Goal: Information Seeking & Learning: Learn about a topic

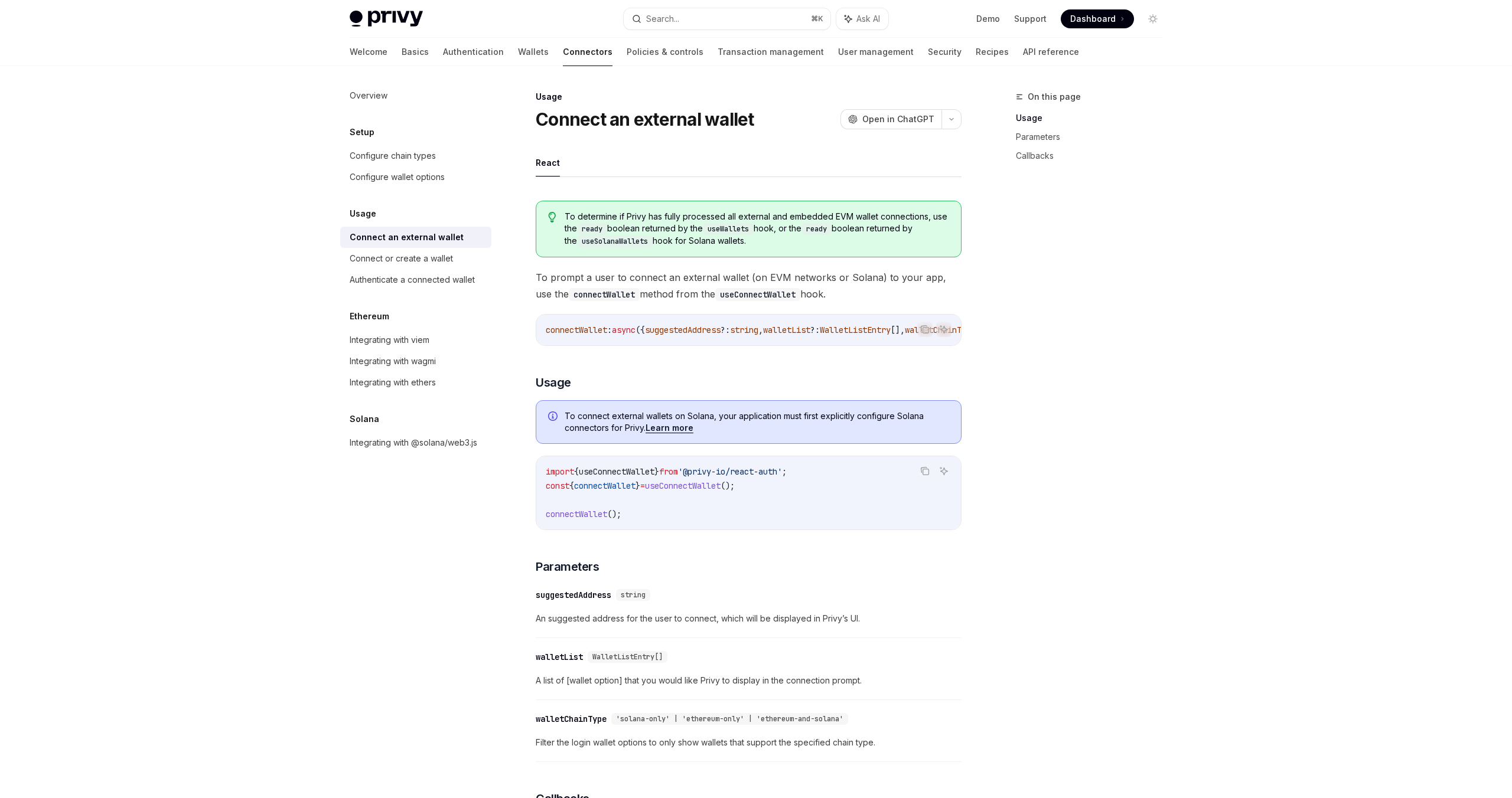
click at [686, 227] on span "To determine if Privy has fully processed all external and embedded EVM wallet …" at bounding box center [757, 229] width 385 height 37
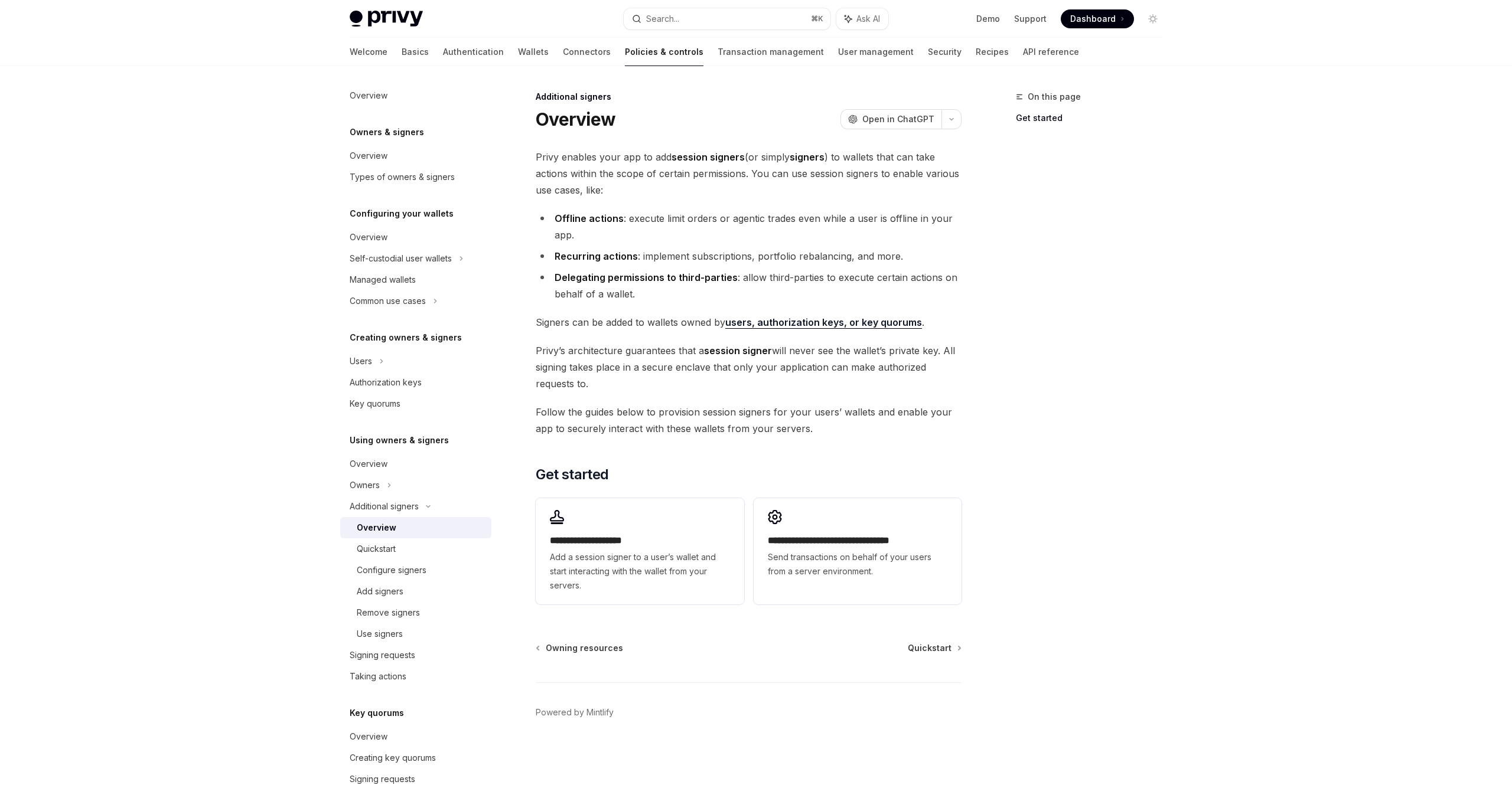
click at [686, 227] on li "Offline actions : execute limit orders or agentic trades even while a user is o…" at bounding box center [748, 226] width 426 height 33
click at [518, 55] on link "Wallets" at bounding box center [533, 52] width 31 height 28
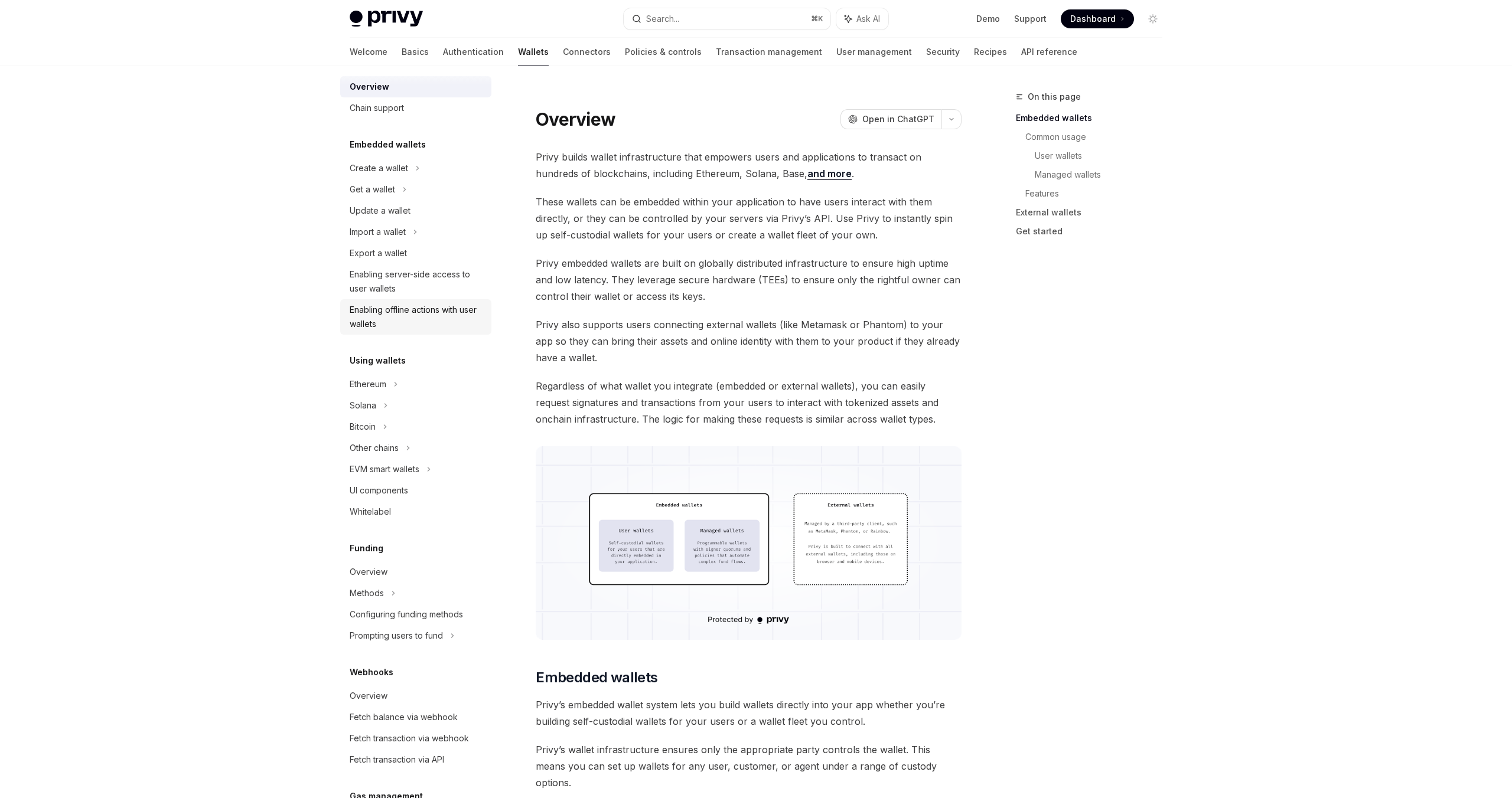
scroll to position [31, 0]
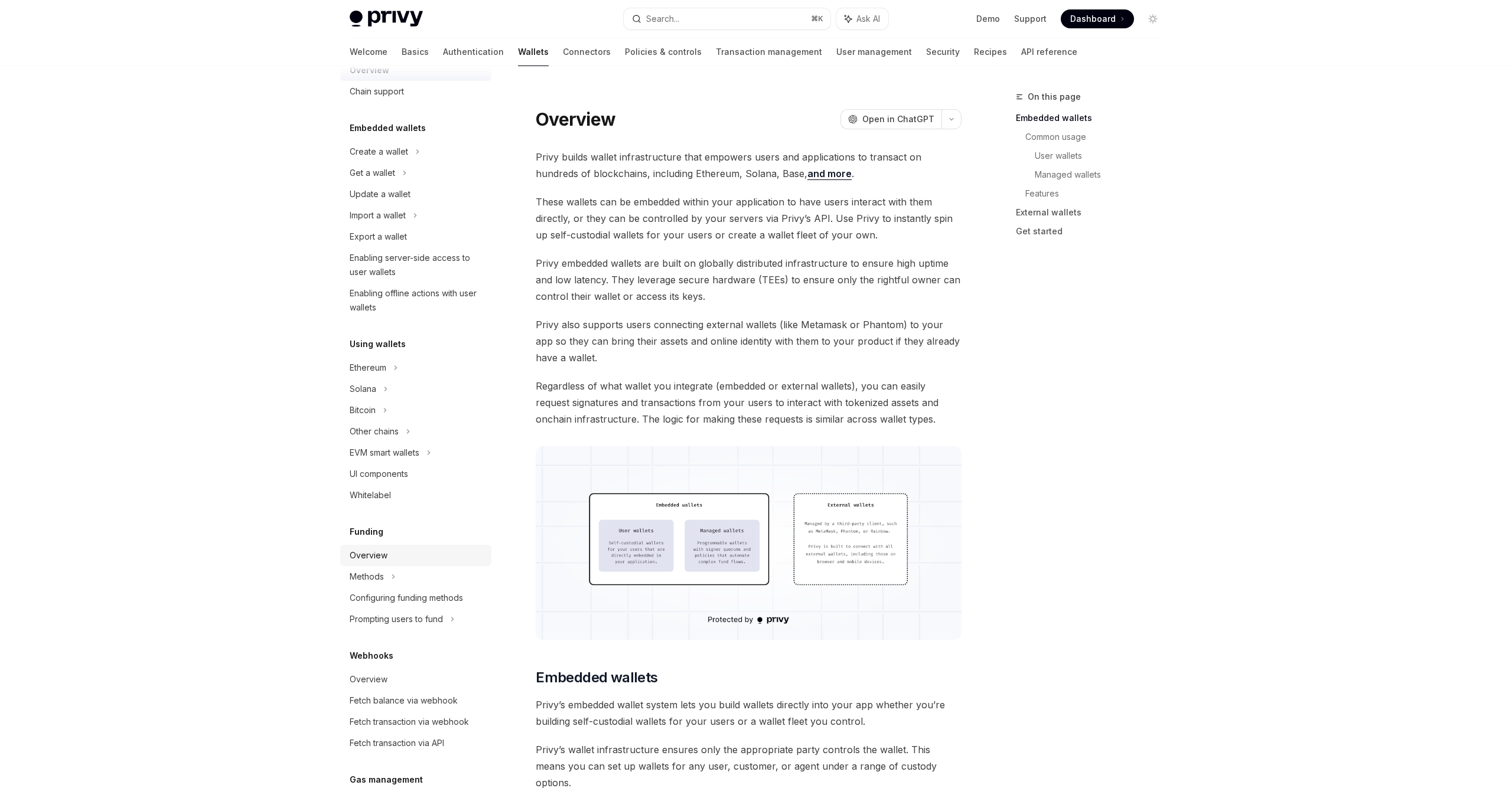
click at [389, 561] on div "Overview" at bounding box center [417, 555] width 135 height 14
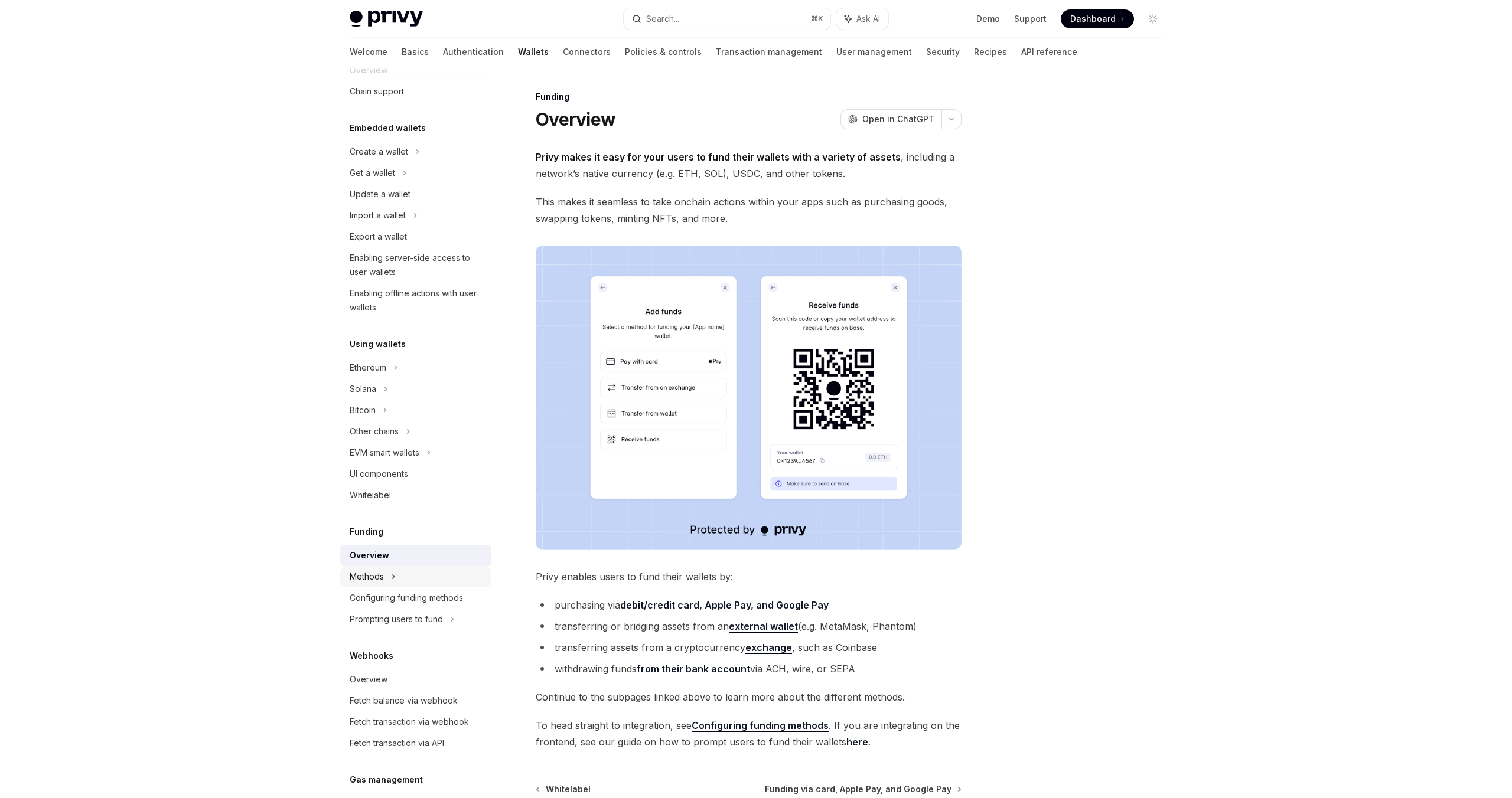
click at [385, 183] on div "Methods" at bounding box center [416, 173] width 151 height 21
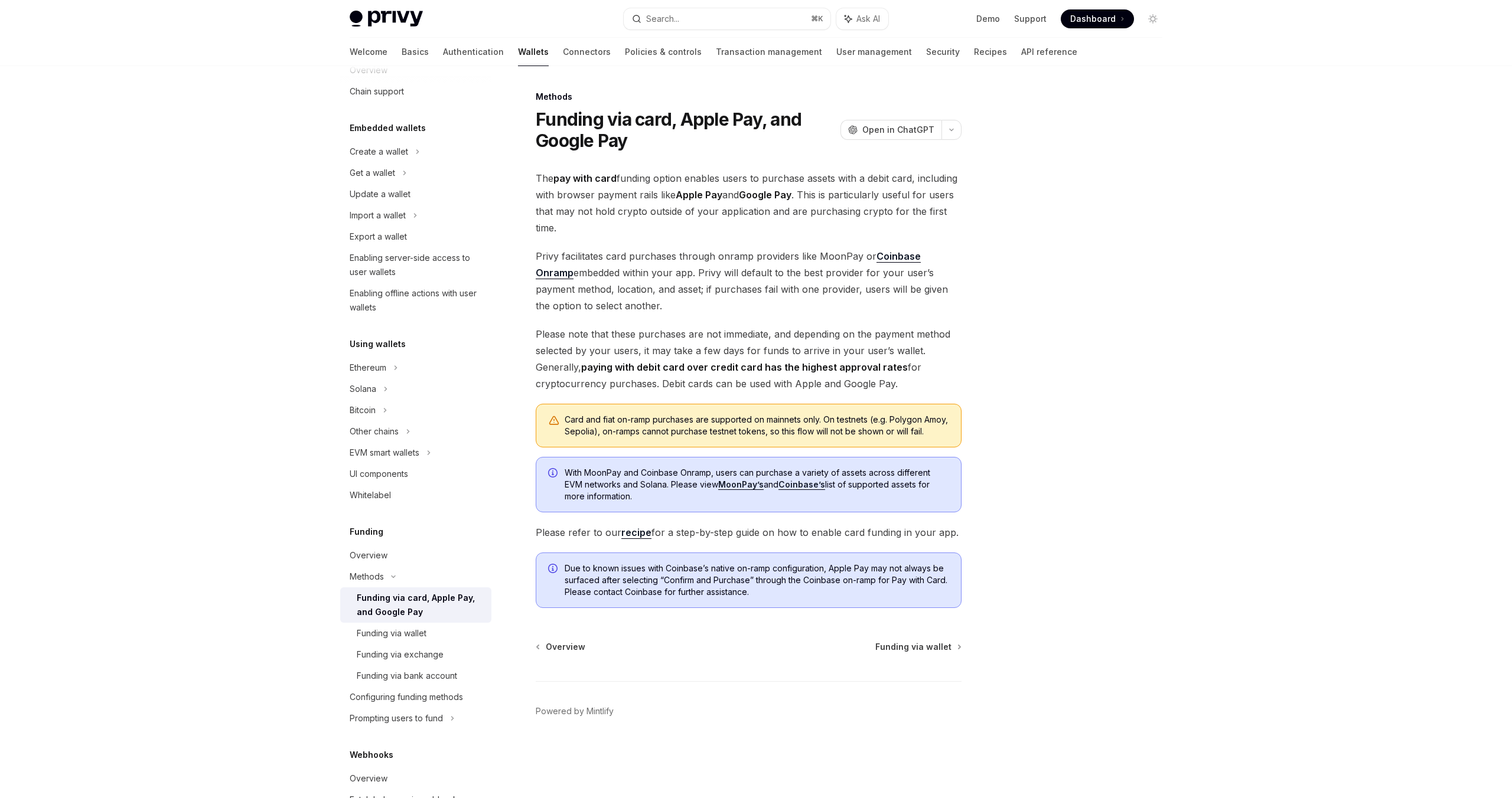
click at [419, 608] on div "Funding via card, Apple Pay, and Google Pay" at bounding box center [421, 605] width 128 height 28
click at [418, 634] on div "Funding via wallet" at bounding box center [392, 633] width 70 height 14
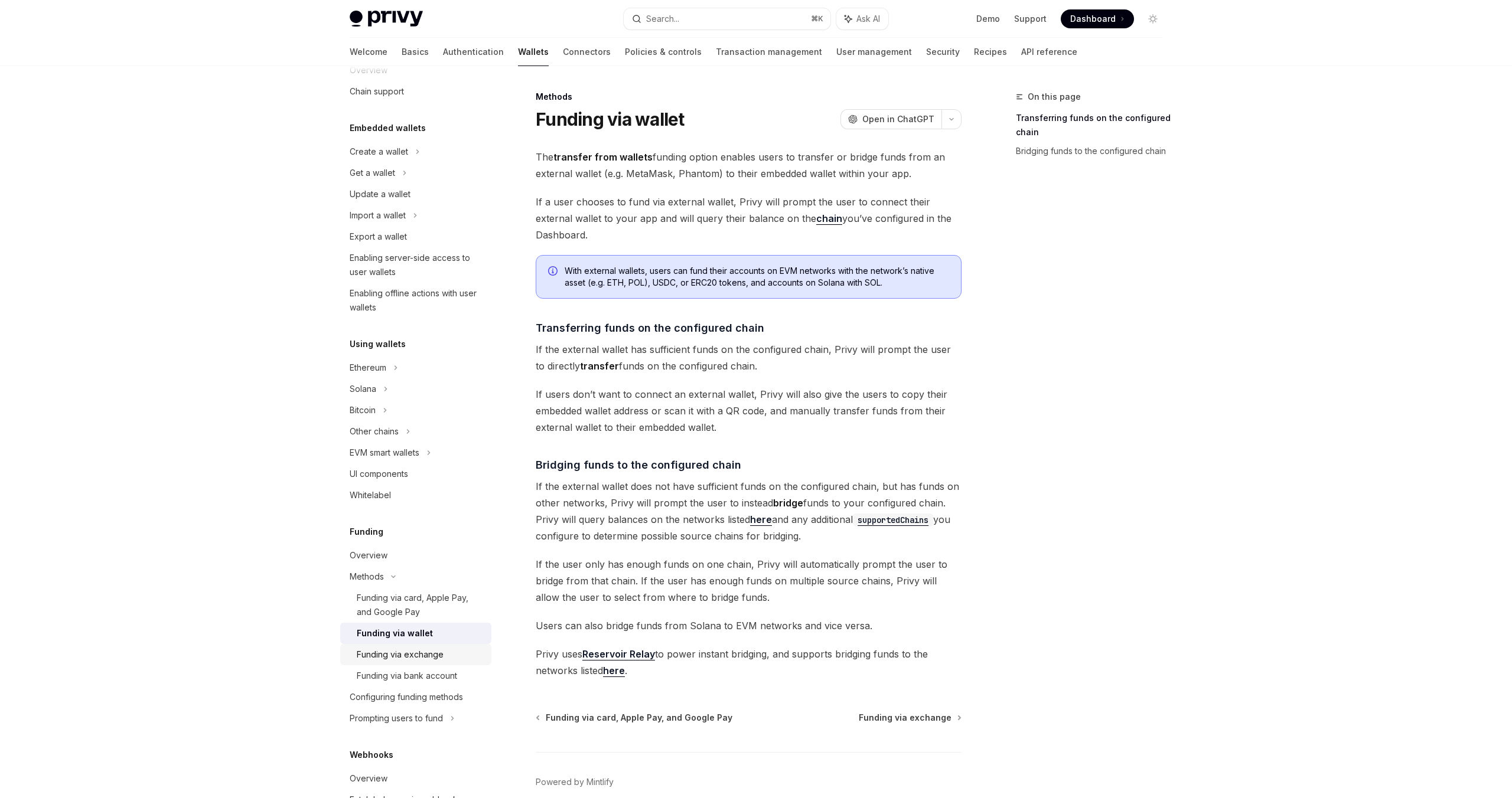
click at [418, 653] on div "Funding via exchange" at bounding box center [400, 654] width 87 height 14
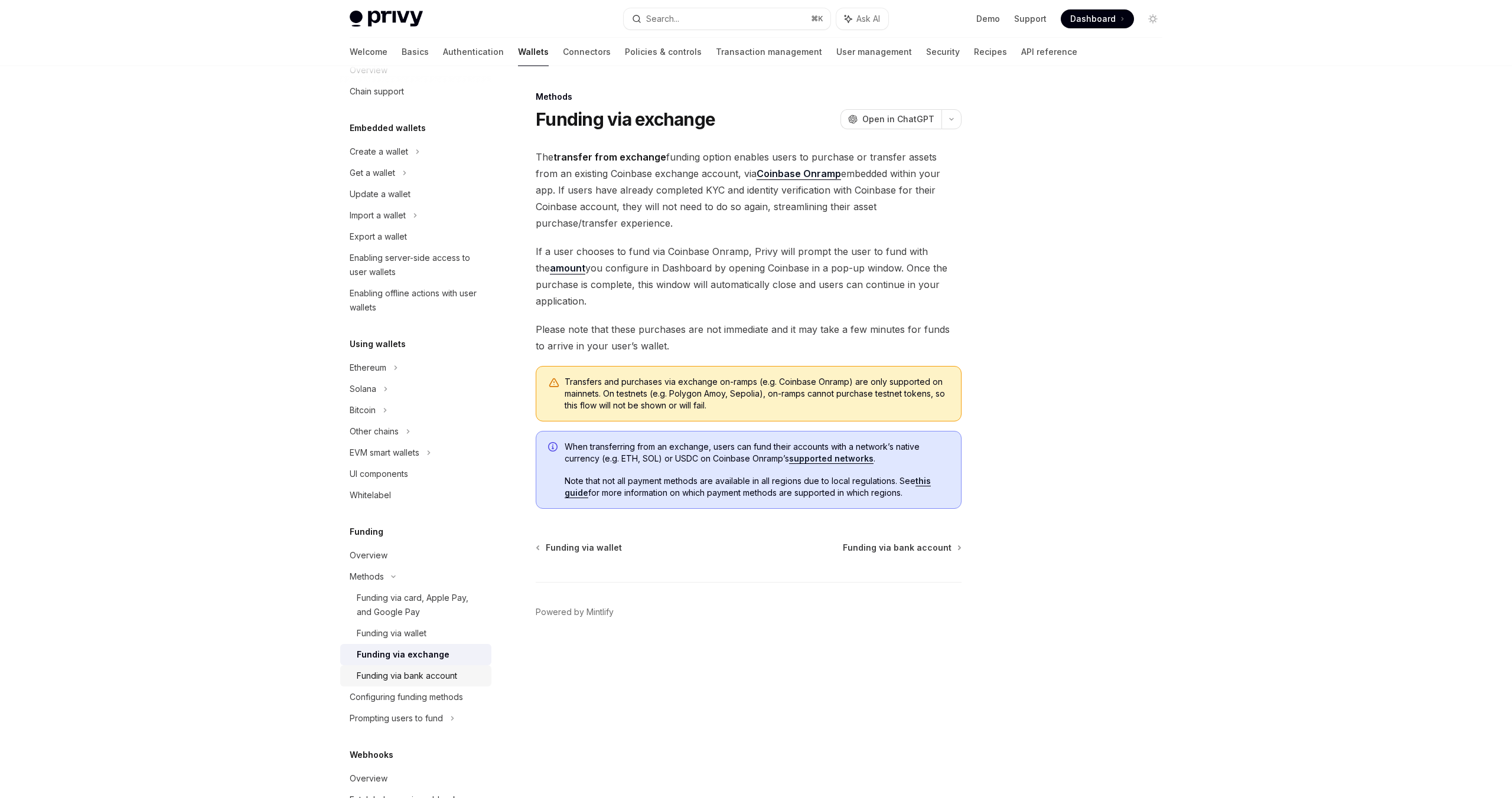
click at [422, 672] on div "Funding via bank account" at bounding box center [407, 676] width 101 height 14
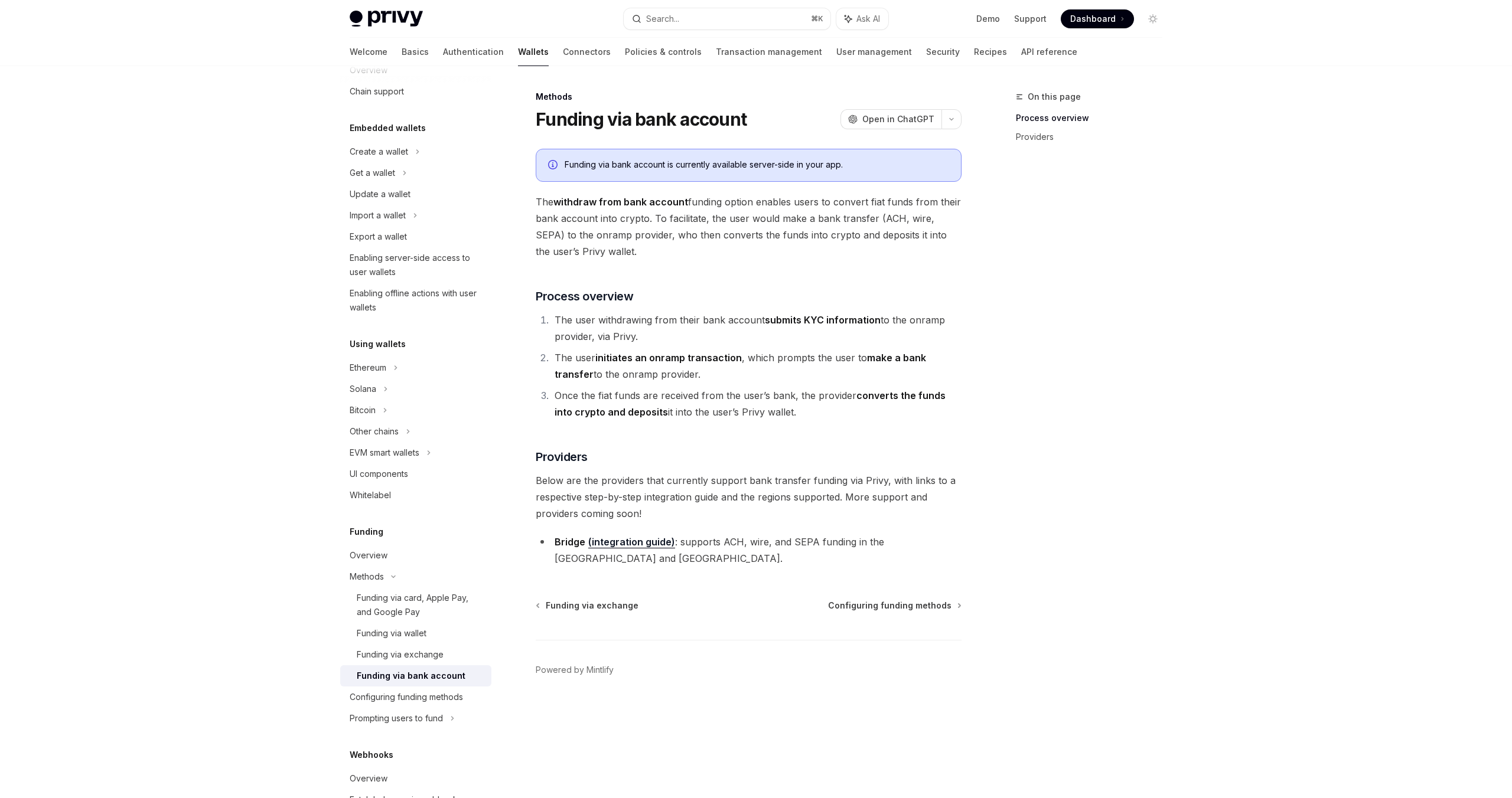
click at [826, 407] on li "Once the fiat funds are received from the user’s bank, the provider converts th…" at bounding box center [756, 403] width 411 height 33
click at [426, 606] on div "Funding via card, Apple Pay, and Google Pay" at bounding box center [421, 605] width 128 height 28
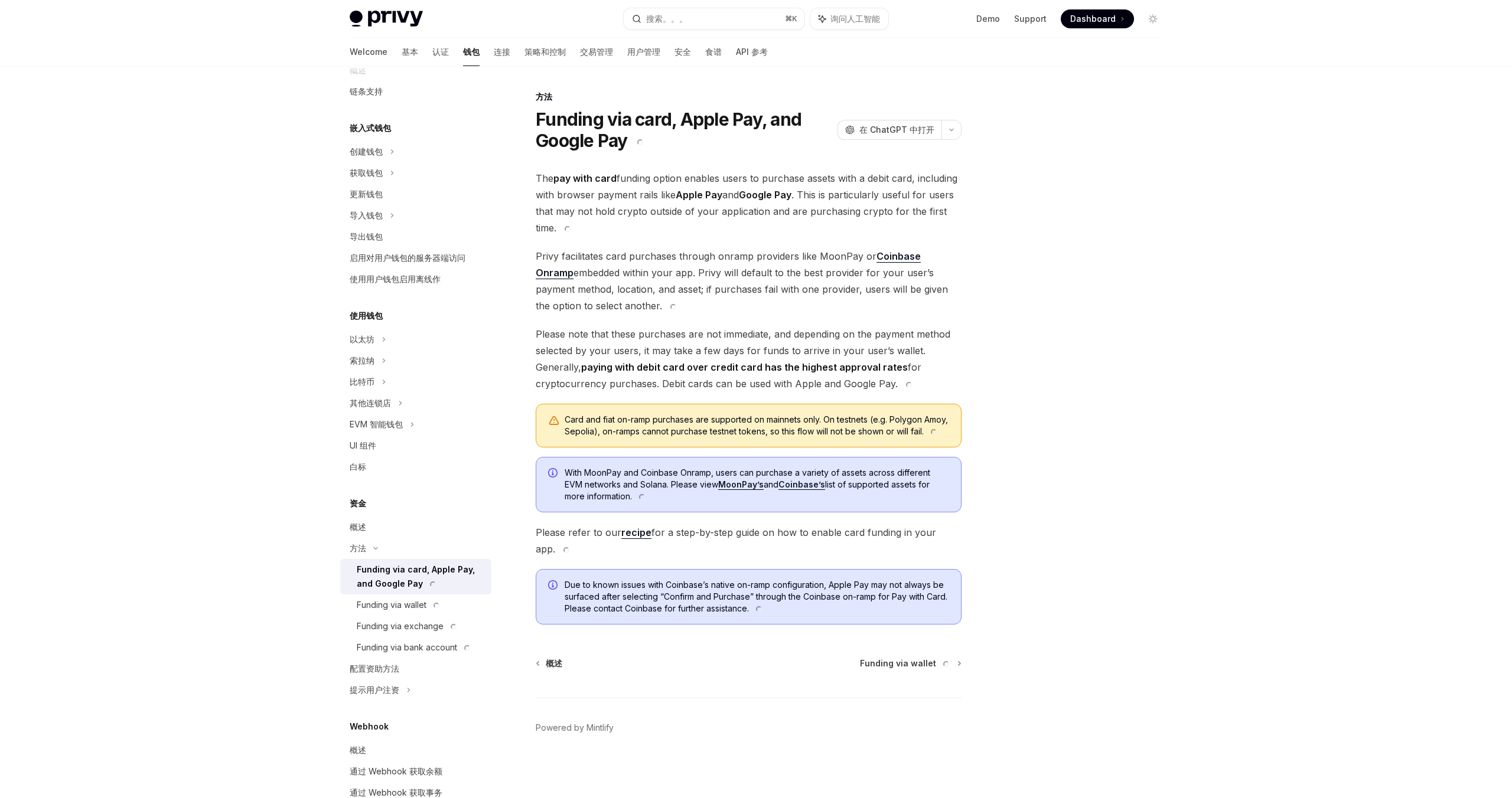
click at [698, 413] on div "Card and fiat on-ramp purchases are supported on mainnets only. On testnets (e.…" at bounding box center [748, 425] width 426 height 44
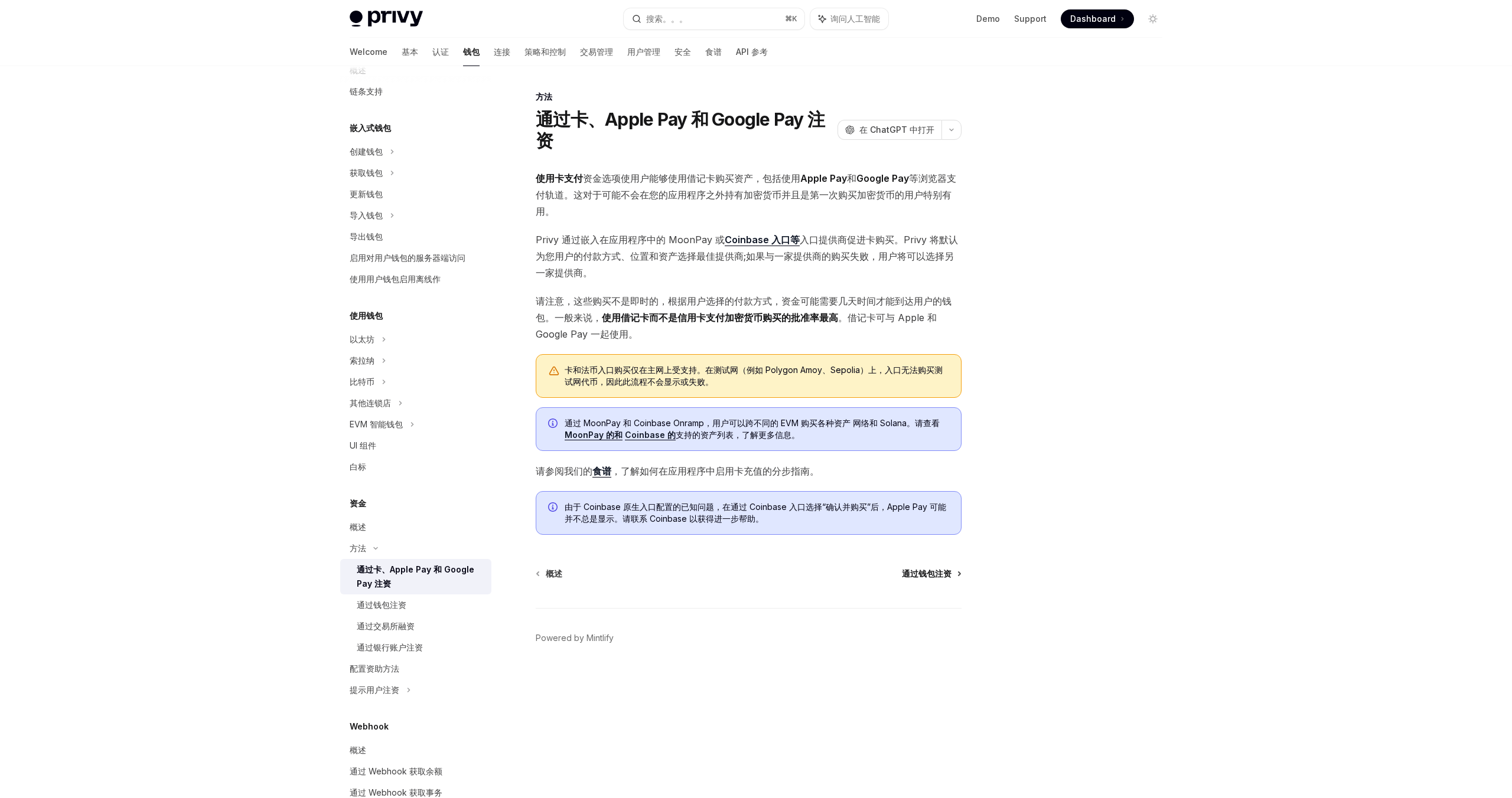
click at [919, 571] on font "通过钱包注资" at bounding box center [926, 574] width 49 height 10
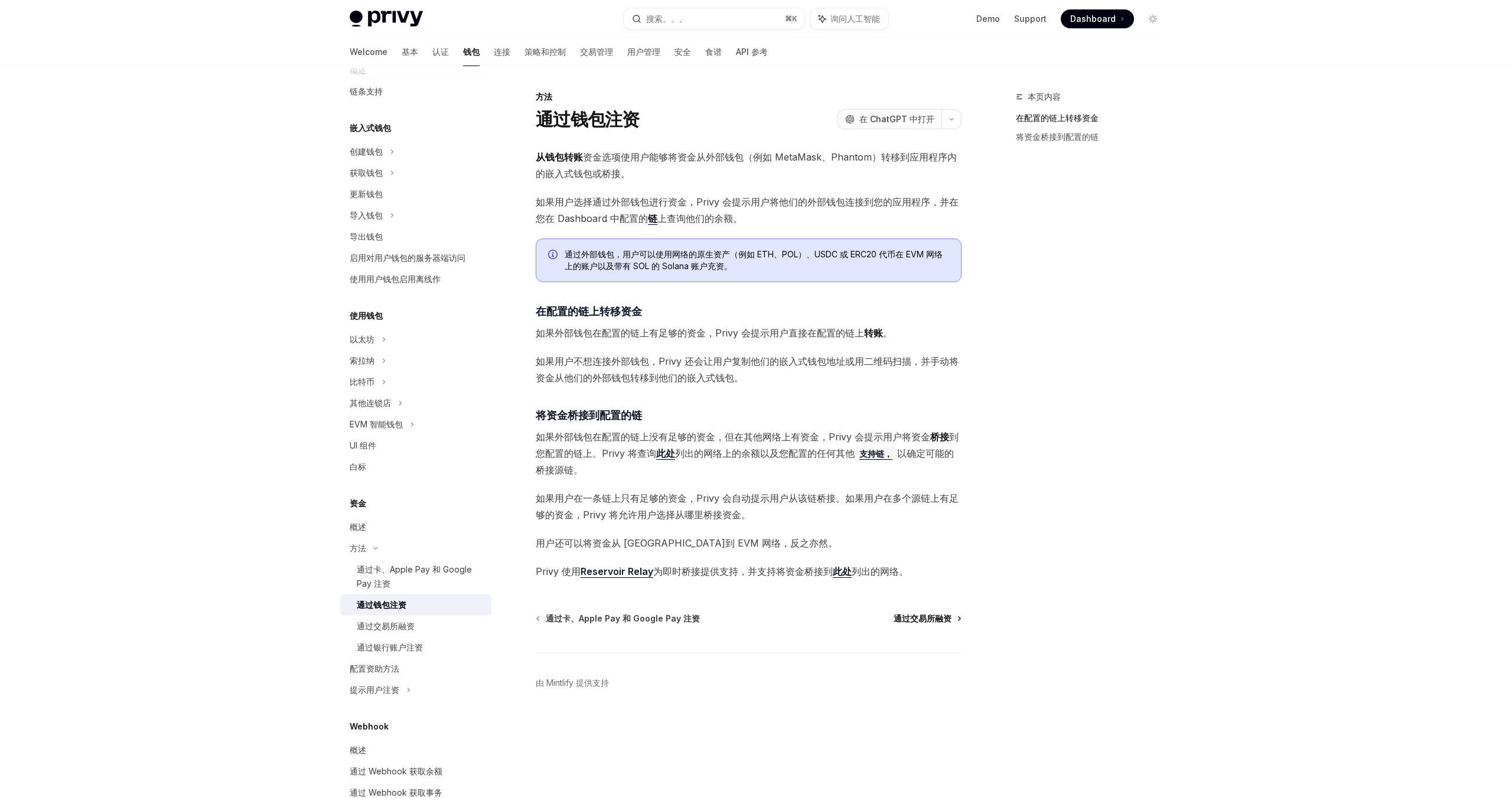
click at [918, 621] on font "通过交易所融资" at bounding box center [922, 618] width 58 height 10
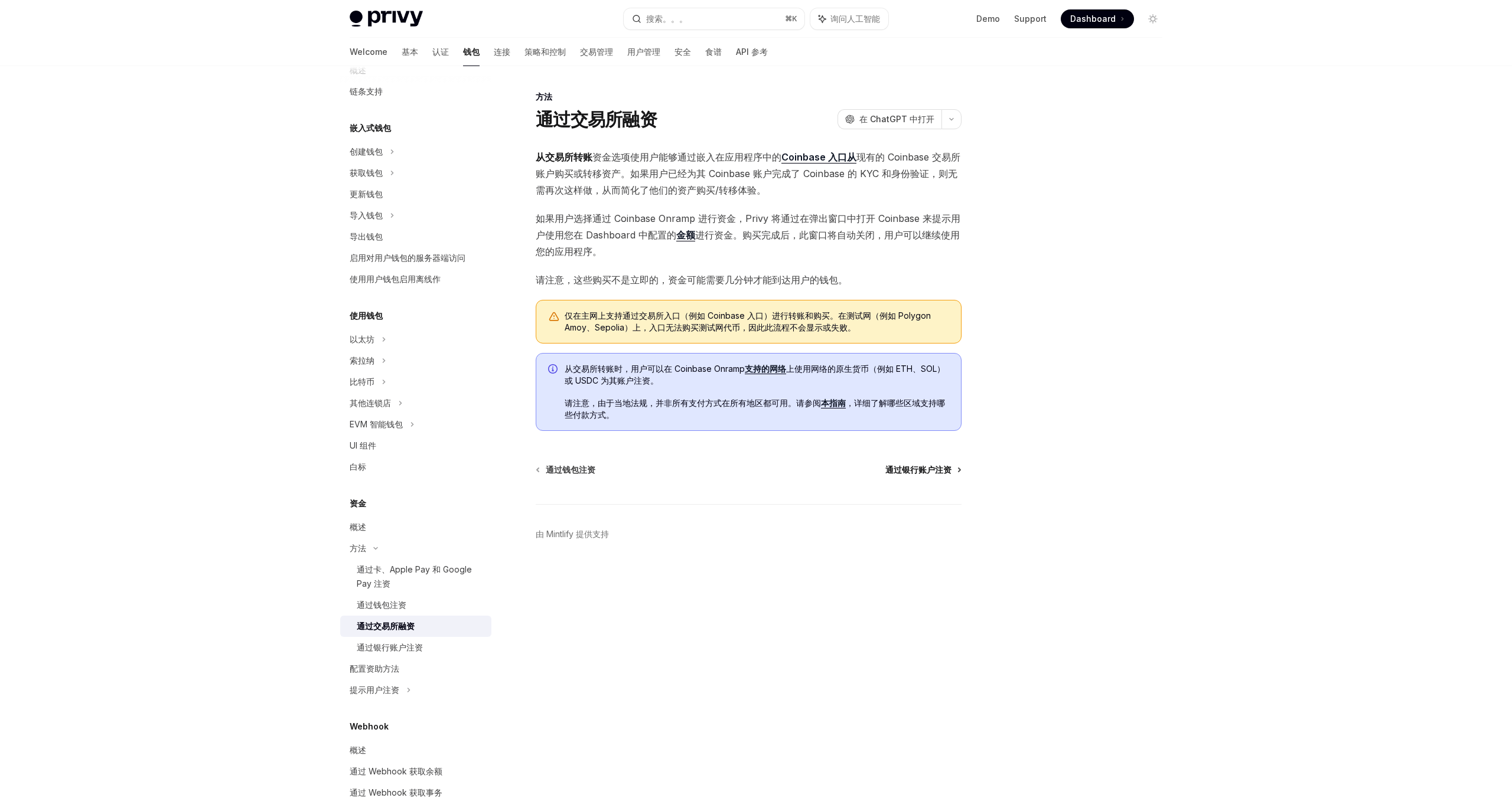
click at [892, 465] on font "通过银行账户注资" at bounding box center [918, 470] width 66 height 10
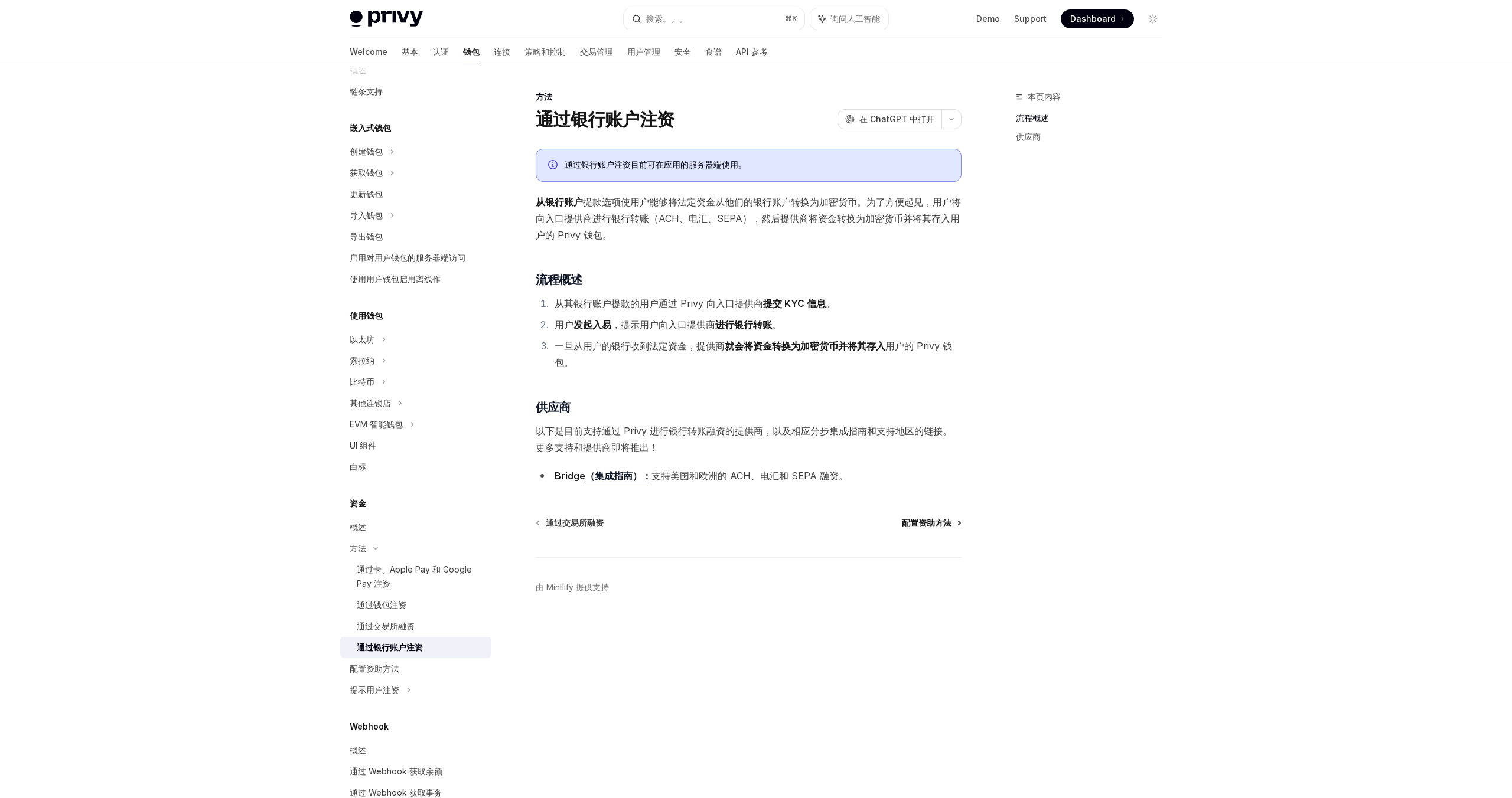
click at [920, 525] on font "配置资助方法" at bounding box center [926, 523] width 49 height 10
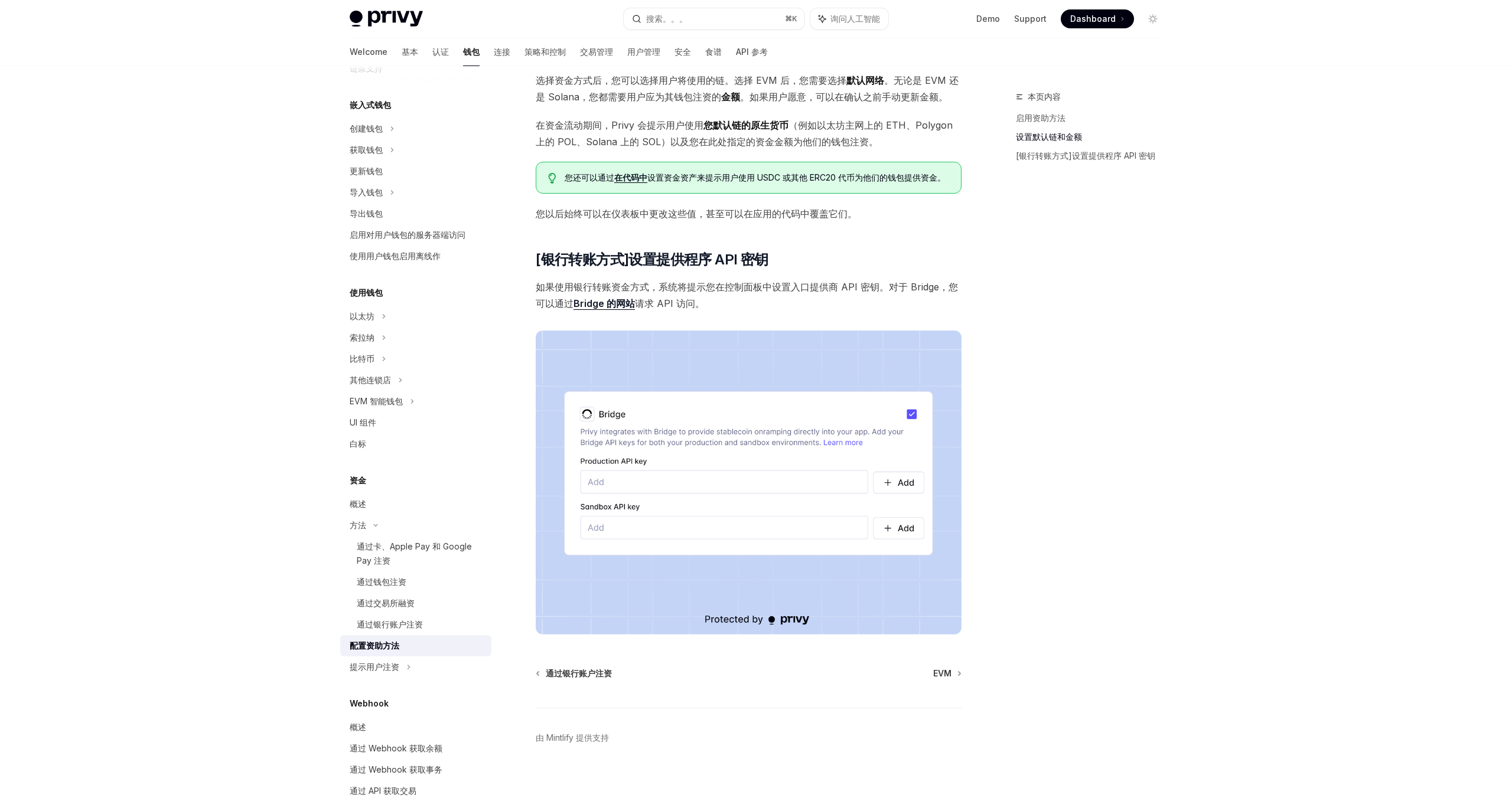
scroll to position [702, 0]
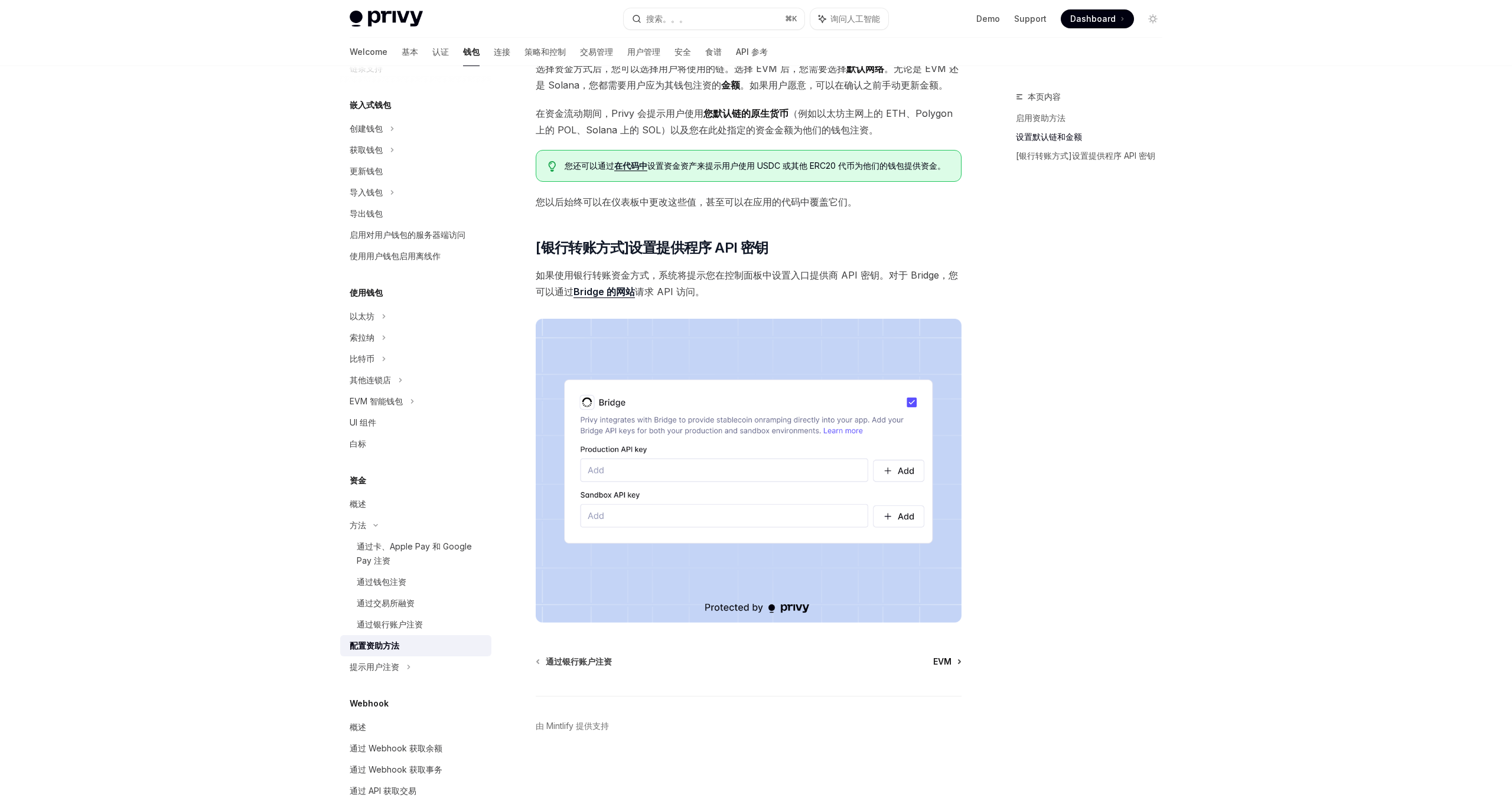
click at [948, 661] on span "EVM" at bounding box center [942, 661] width 18 height 12
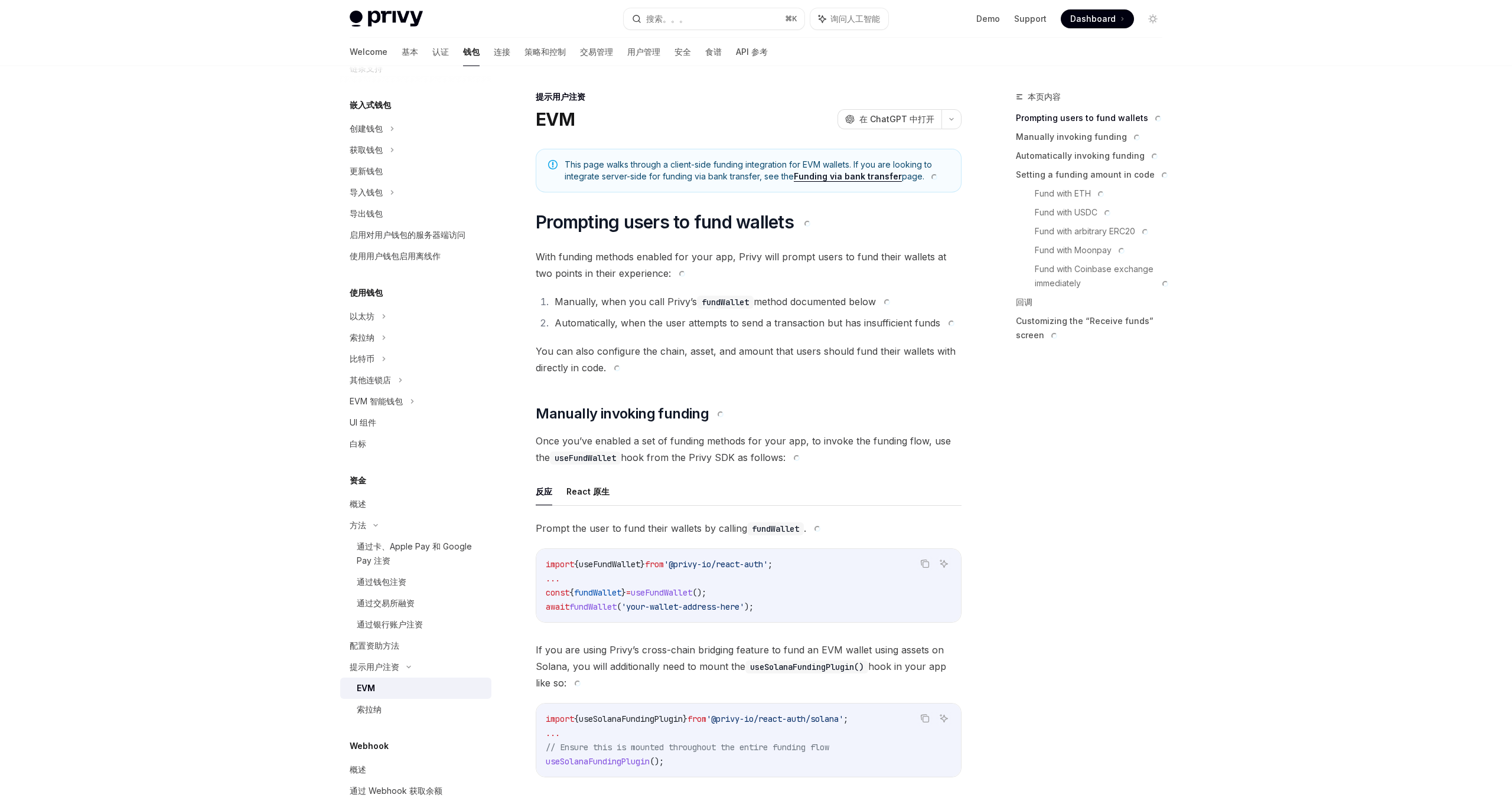
click at [880, 606] on code "import { useFundWallet } from '@privy-io/react-auth' ; ... const { fundWallet }…" at bounding box center [748, 586] width 406 height 57
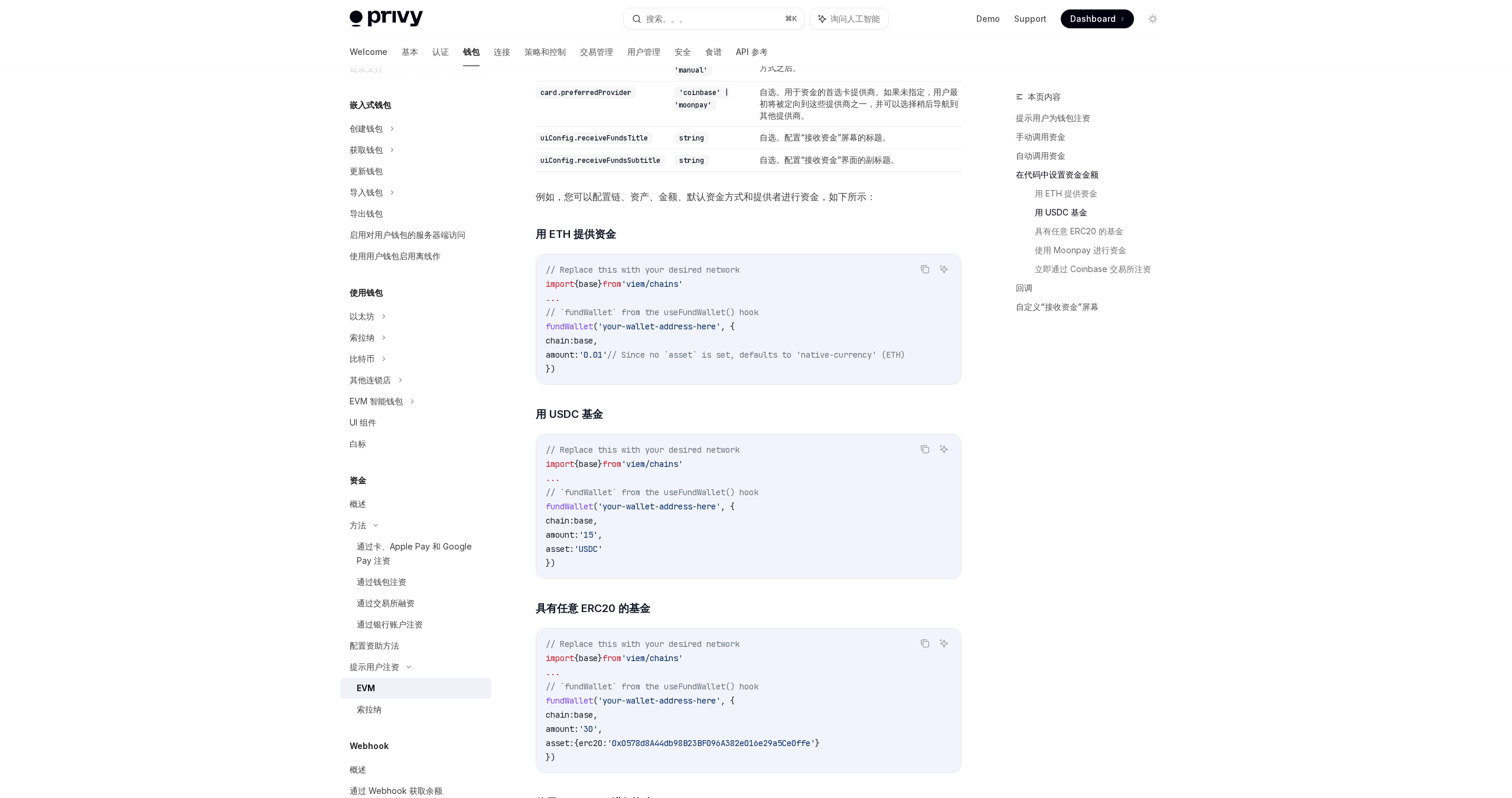
scroll to position [1889, 0]
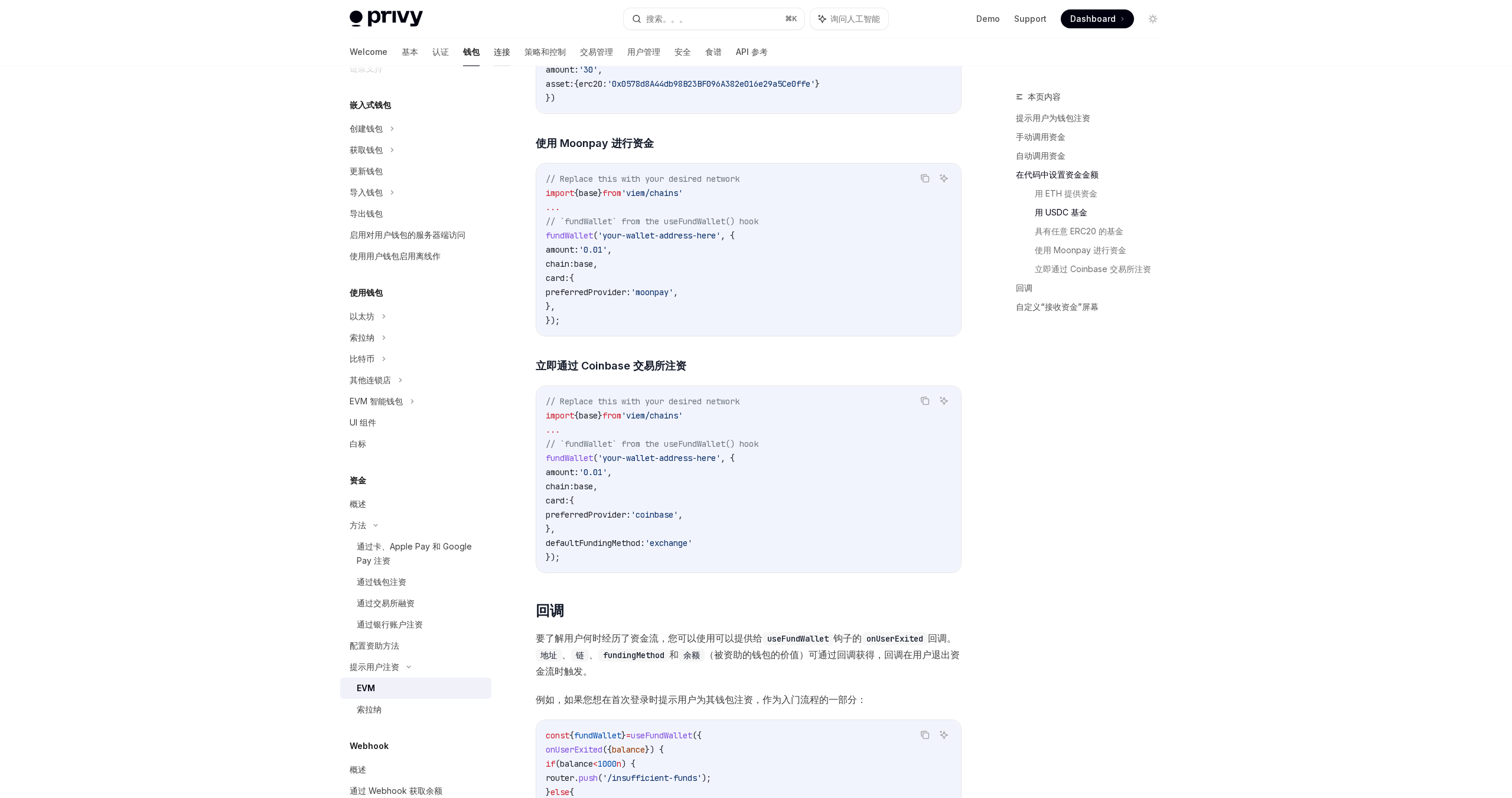
click at [493, 59] on link "连接" at bounding box center [502, 52] width 16 height 28
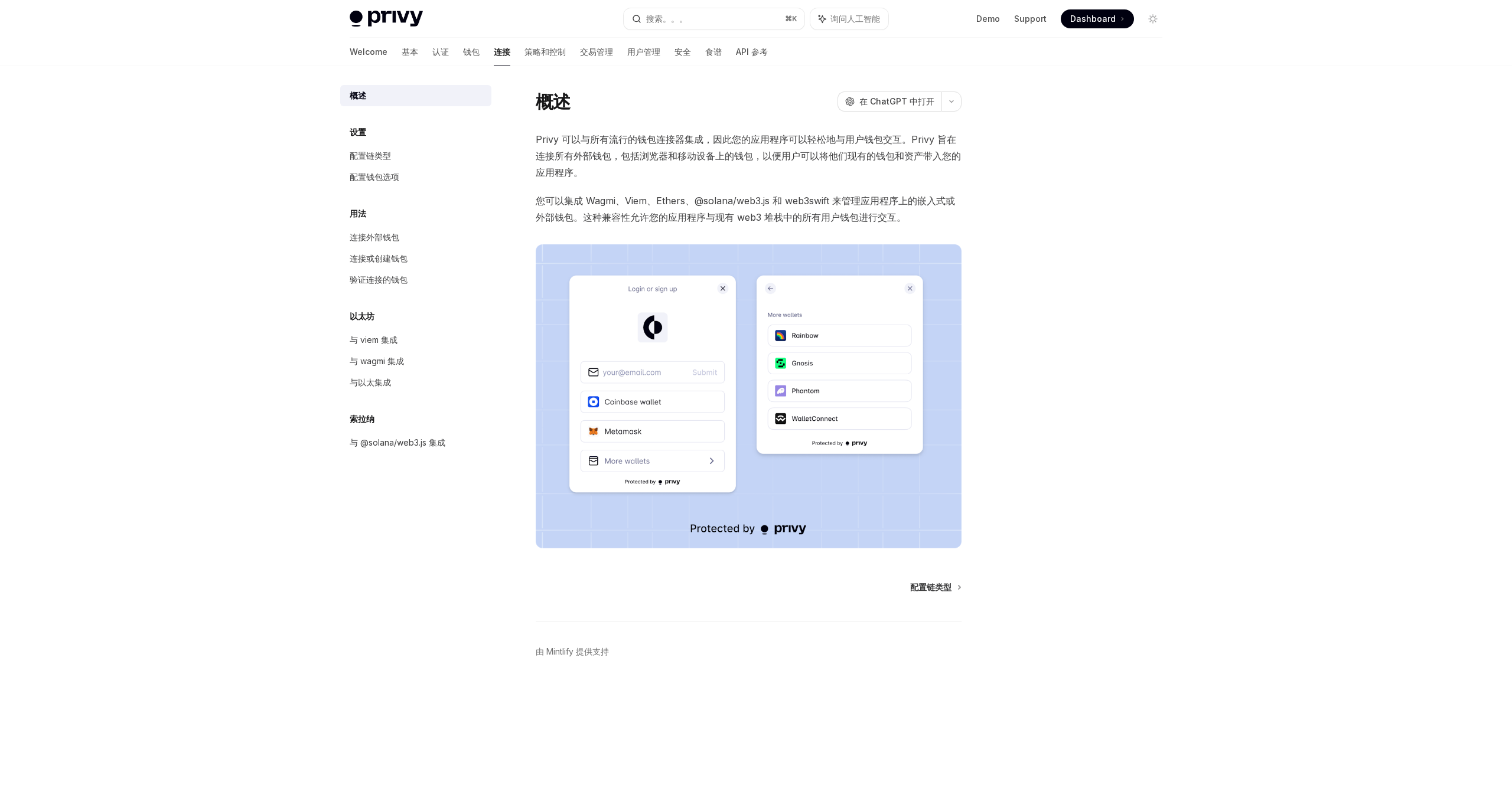
click at [612, 140] on font "Privy 可以与所有流行的钱包连接器集成，因此您的应用程序可以轻松地与用户钱包交互。Privy 旨在连接所有外部钱包，包括浏览器和移动设备上的钱包，以便用户…" at bounding box center [748, 156] width 425 height 45
click at [580, 54] on font "交易管理" at bounding box center [597, 52] width 33 height 10
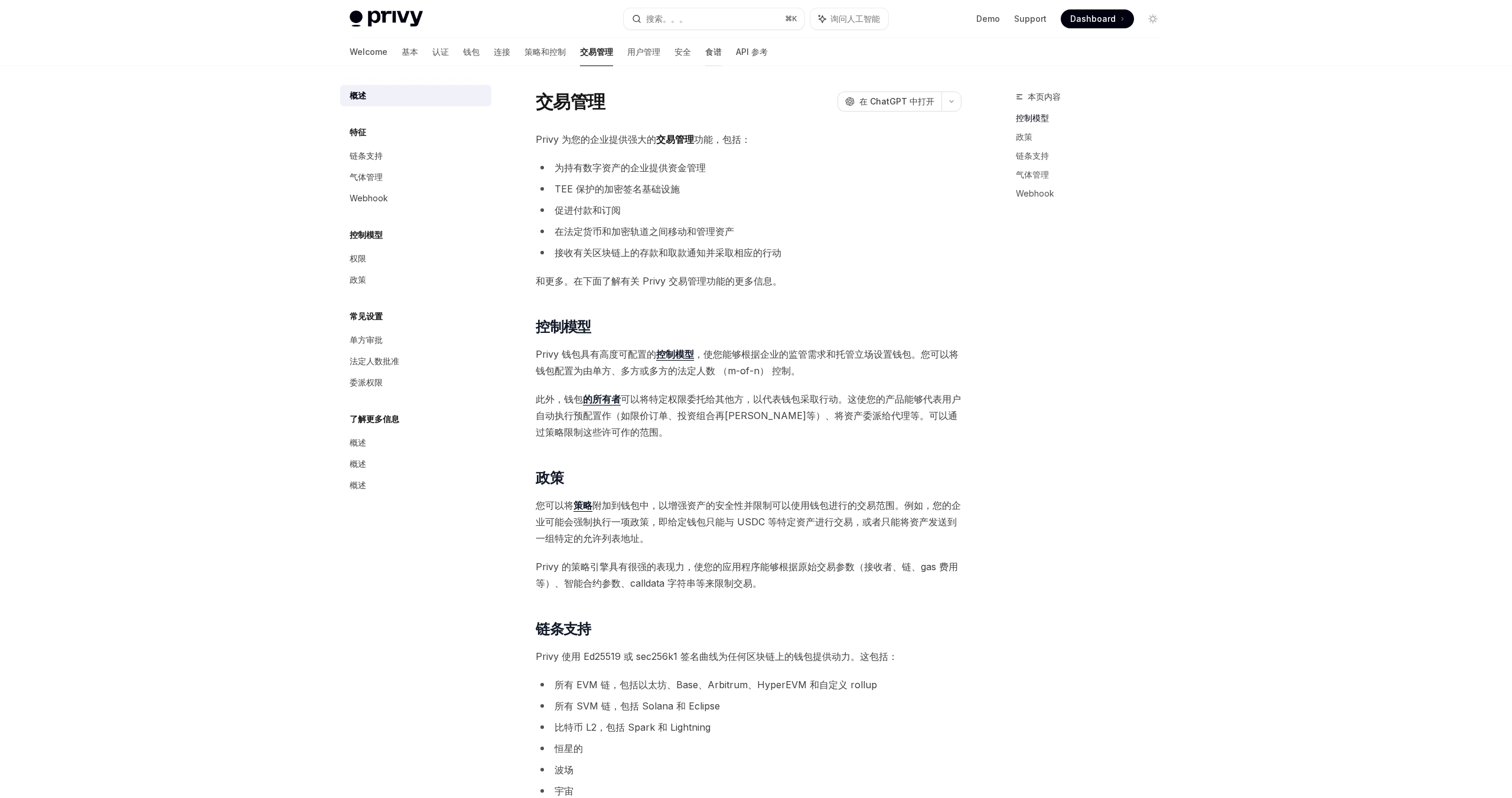
click at [705, 53] on font "食谱" at bounding box center [714, 52] width 16 height 10
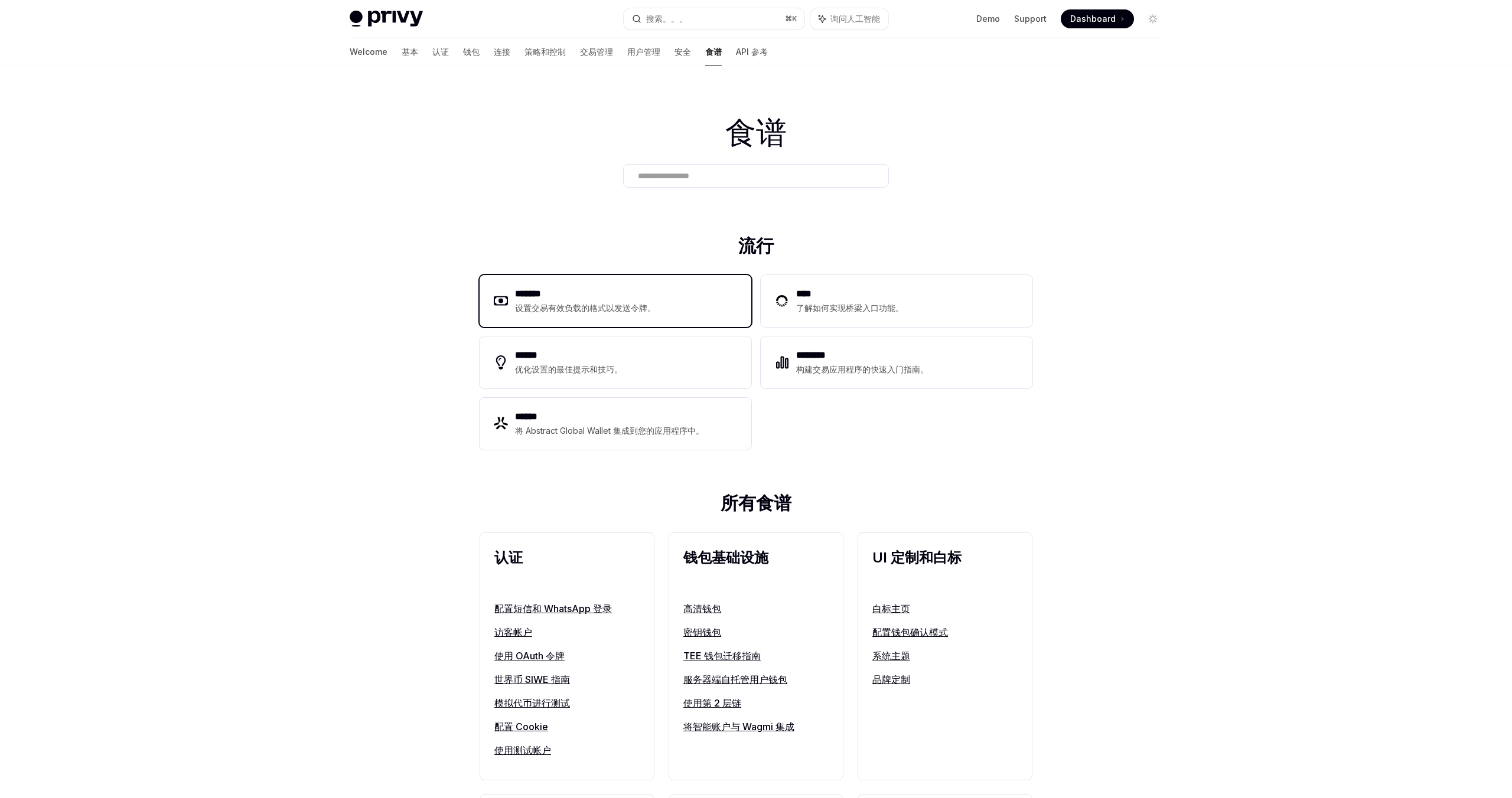
click at [579, 297] on h2 "*******" at bounding box center [585, 294] width 140 height 14
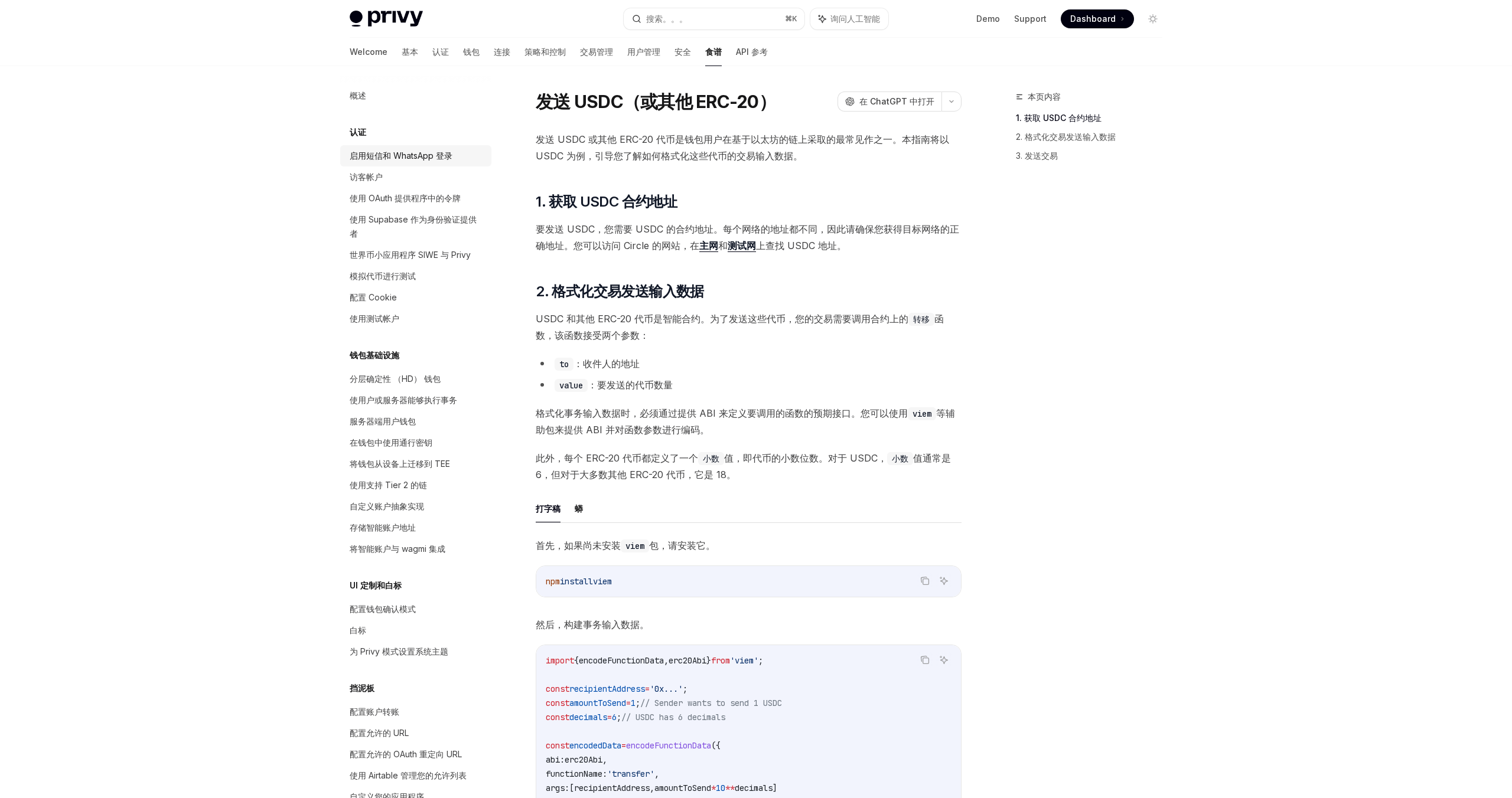
click at [412, 164] on link "启用短信和 WhatsApp 登录" at bounding box center [416, 156] width 151 height 21
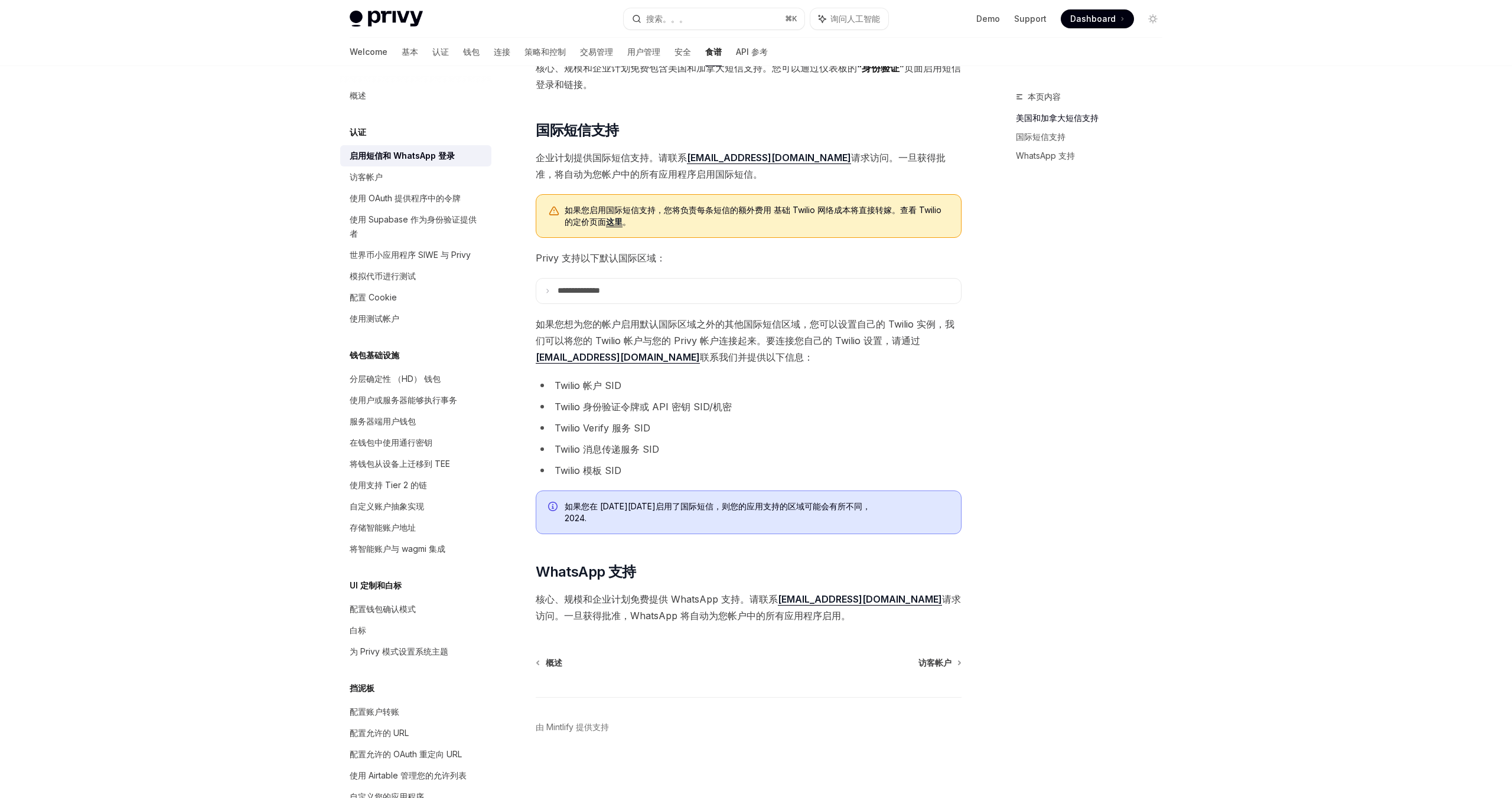
scroll to position [271, 0]
click at [706, 599] on font "核心、规模和企业计划免费提供 WhatsApp 支持。请联系 support@privy.io 请求访问。一旦获得批准，WhatsApp 将自动为您帐户中的所…" at bounding box center [748, 606] width 425 height 28
click at [394, 176] on div "访客帐户" at bounding box center [417, 177] width 135 height 14
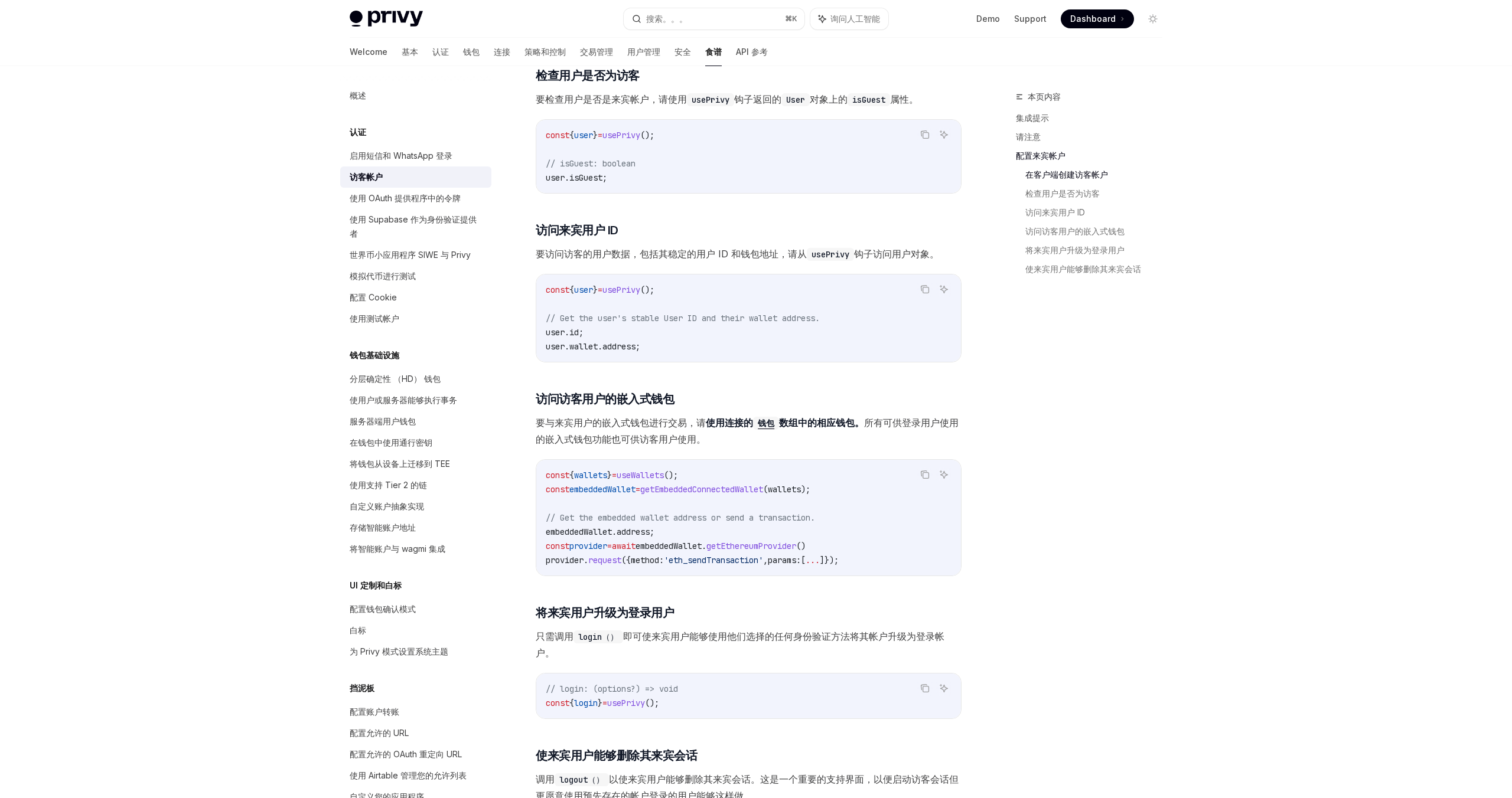
scroll to position [1255, 0]
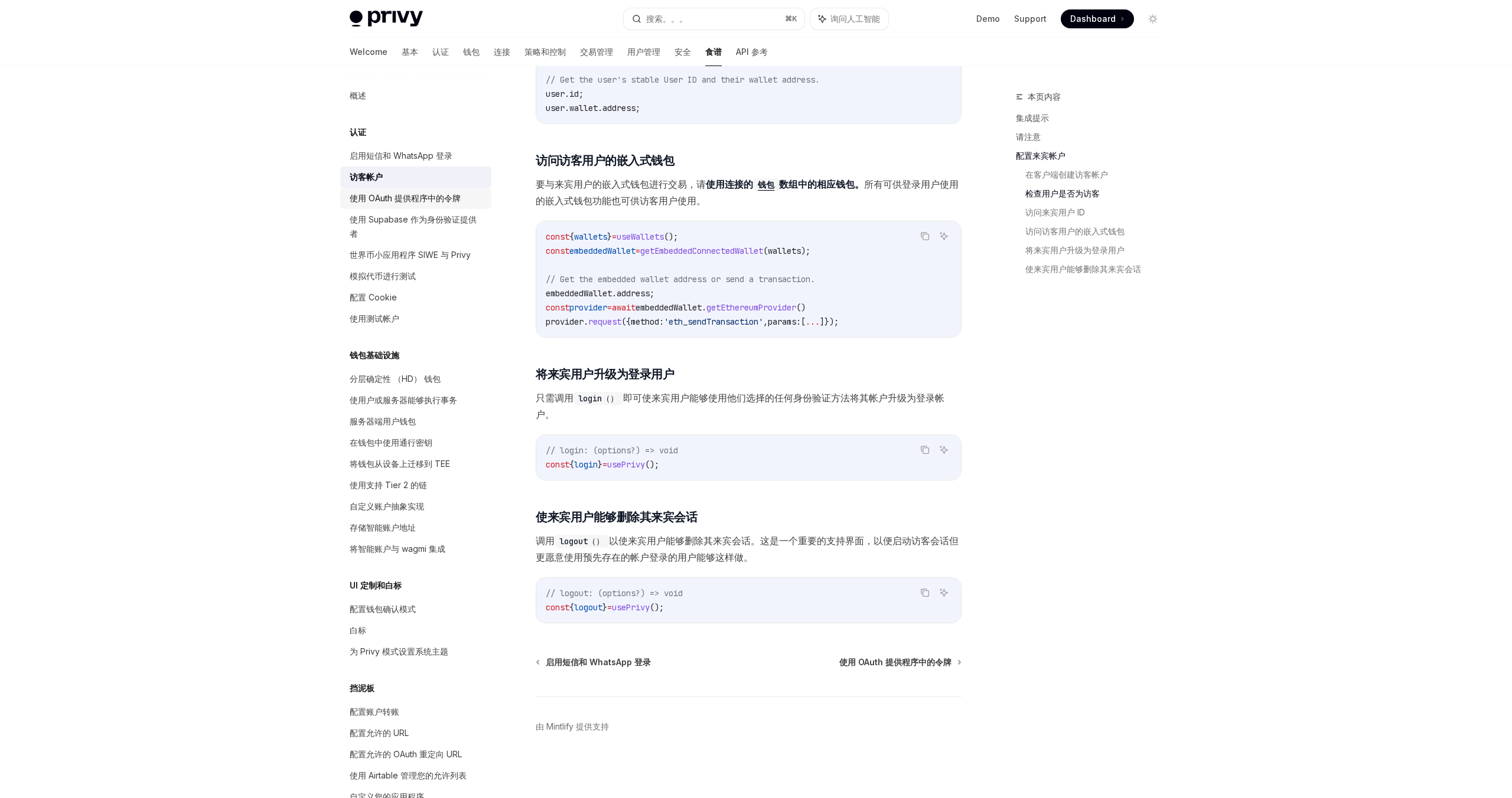
click at [412, 196] on font "使用 OAuth 提供程序中的令牌" at bounding box center [405, 198] width 111 height 10
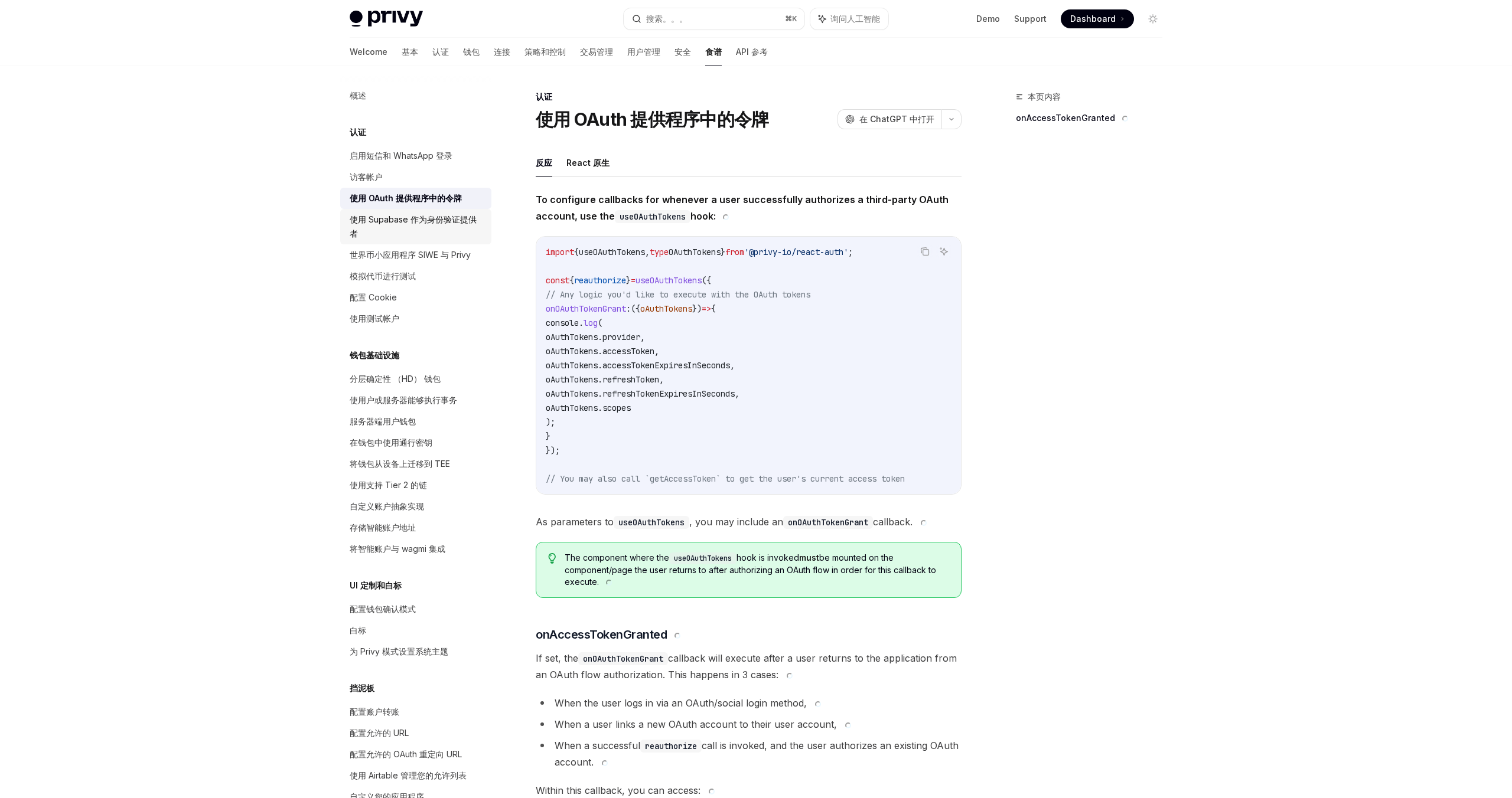
click at [428, 222] on font "使用 Supabase 作为身份验证提供者" at bounding box center [413, 226] width 127 height 24
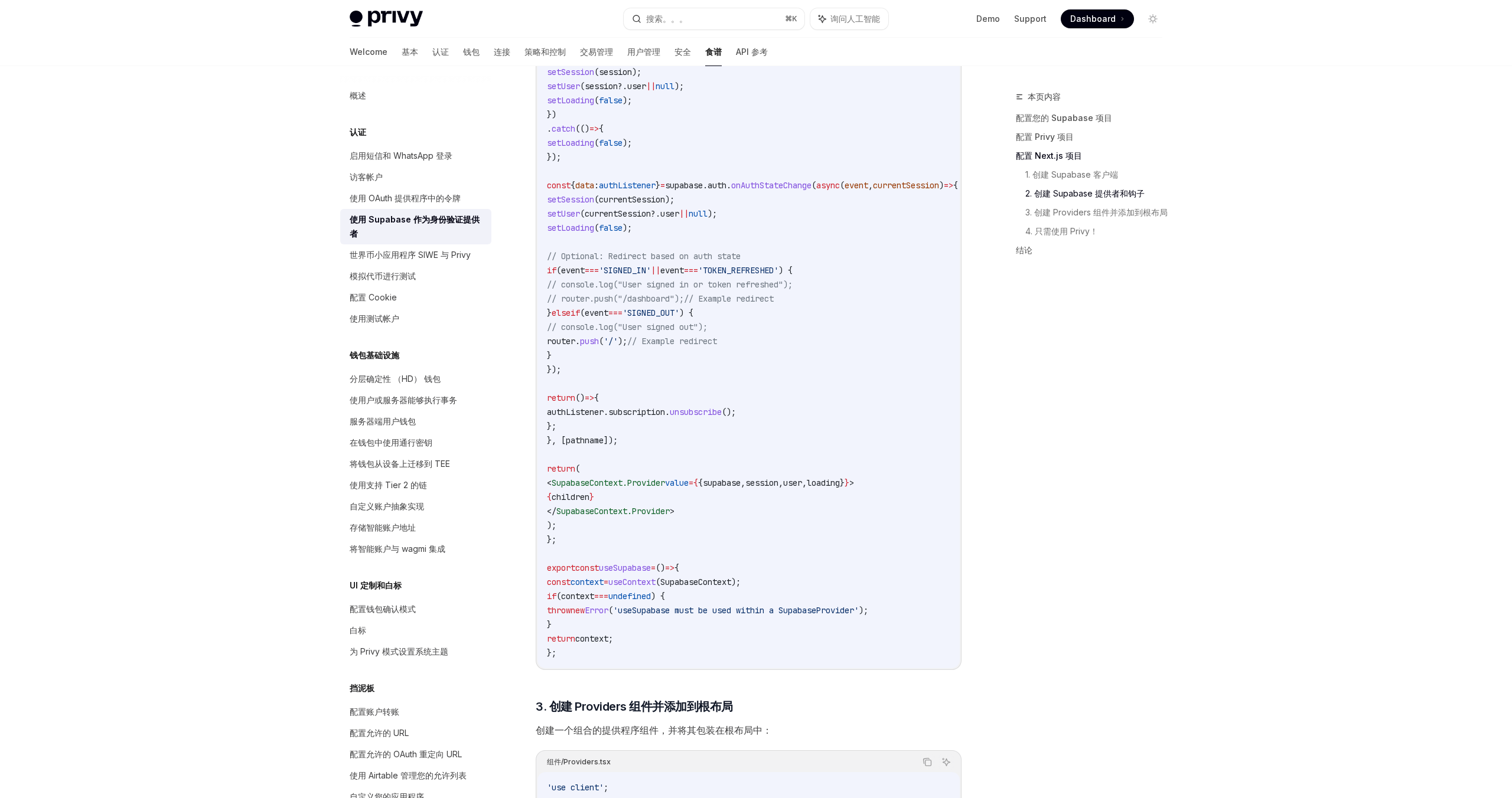
scroll to position [2228, 0]
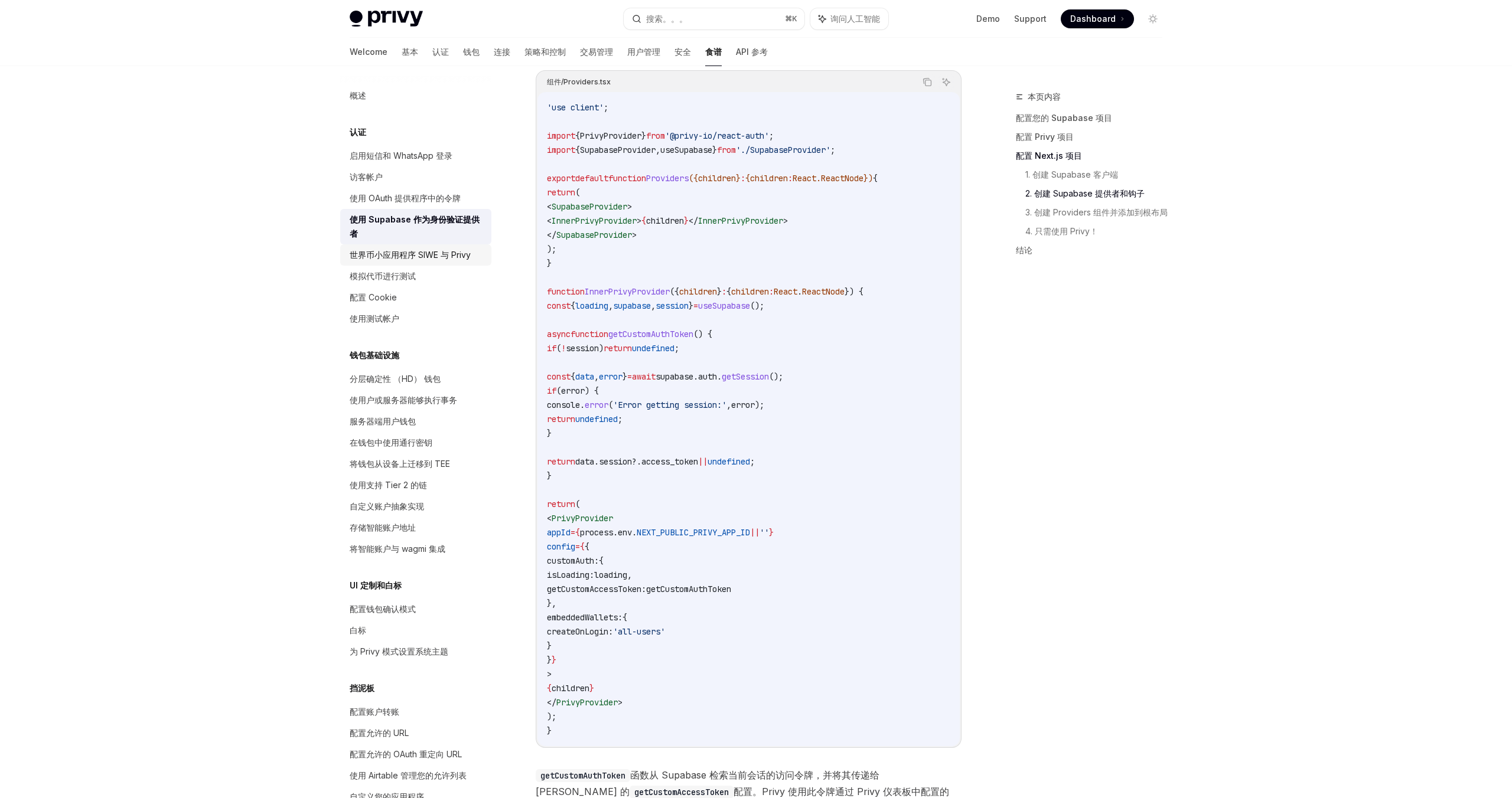
click at [431, 260] on font "世界币小应用程序 SIWE 与 Privy" at bounding box center [410, 255] width 121 height 10
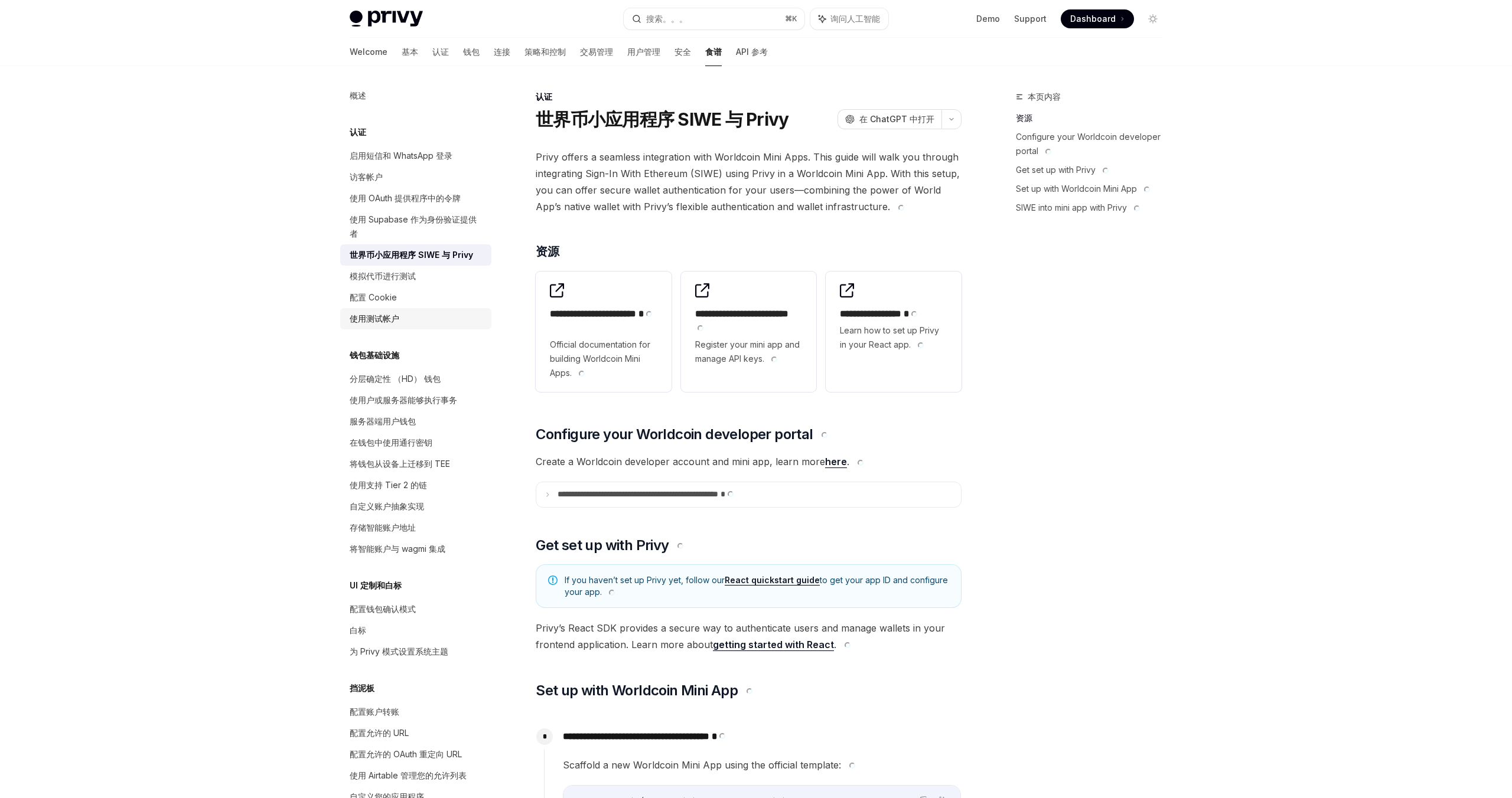
click at [404, 312] on div "使用测试帐户" at bounding box center [417, 319] width 135 height 14
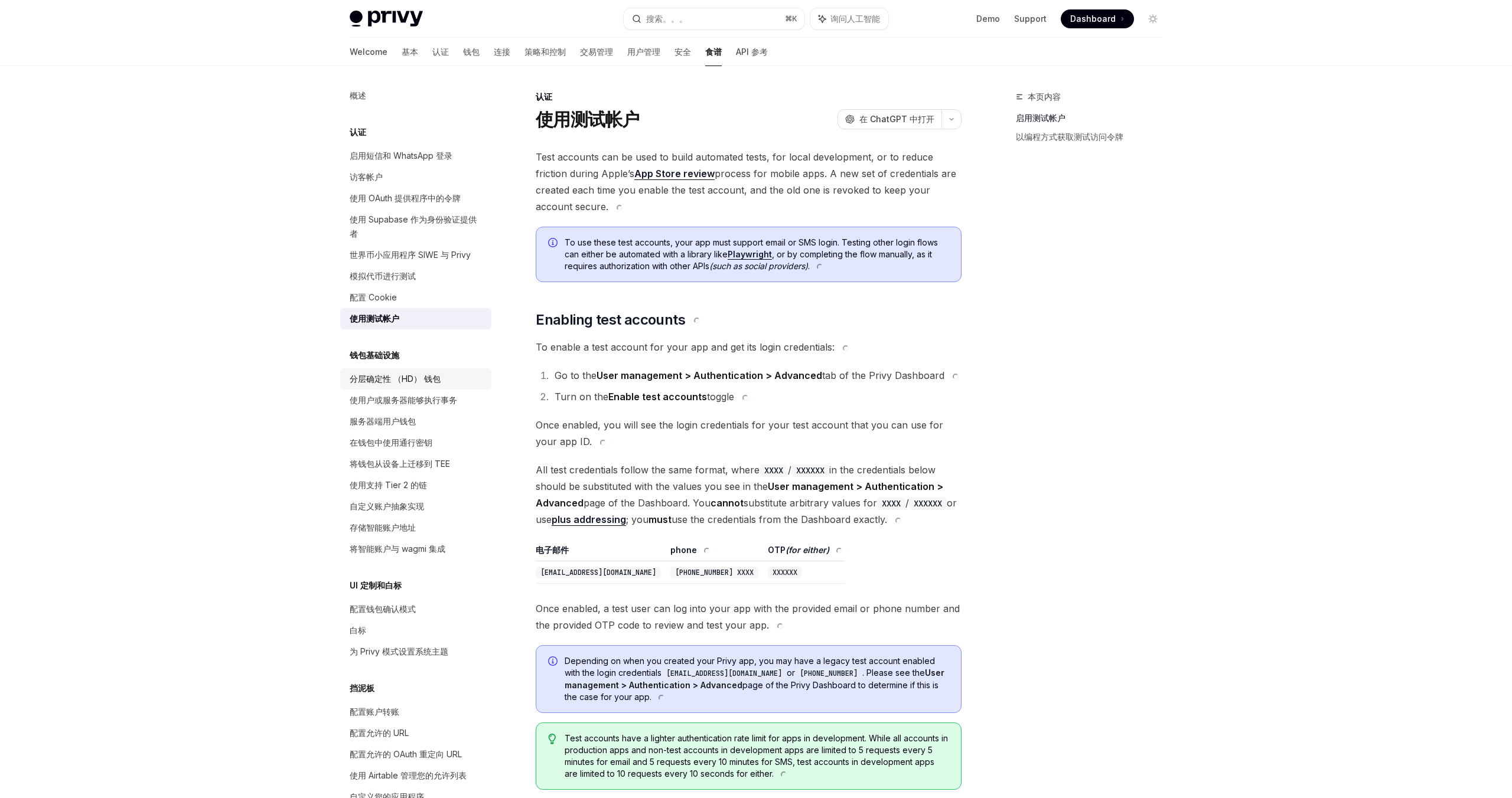
click at [414, 374] on font "分层确定性 （HD） 钱包" at bounding box center [395, 379] width 91 height 10
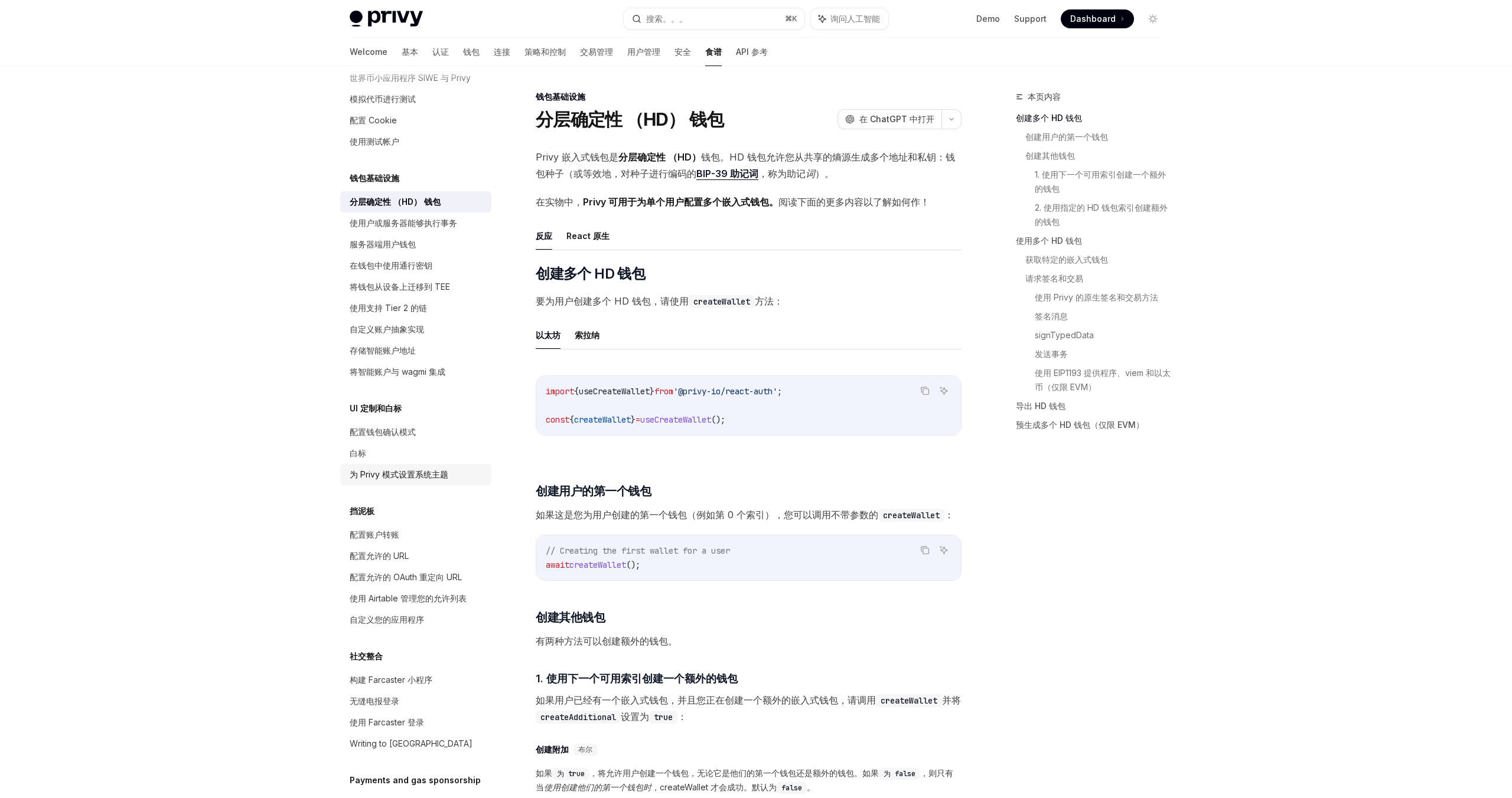
scroll to position [266, 0]
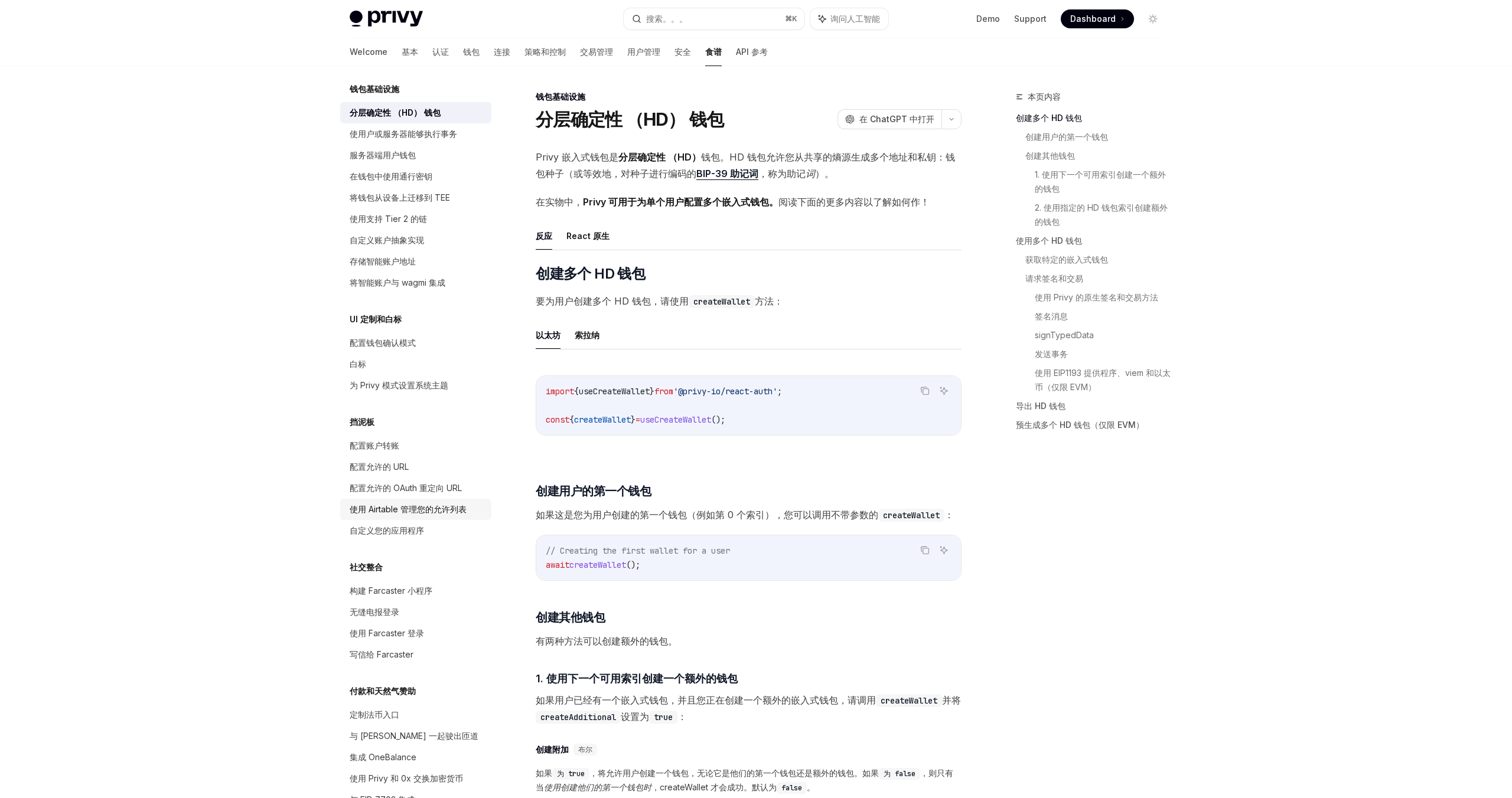
click at [419, 504] on font "使用 Airtable 管理您的允许列表" at bounding box center [408, 509] width 117 height 10
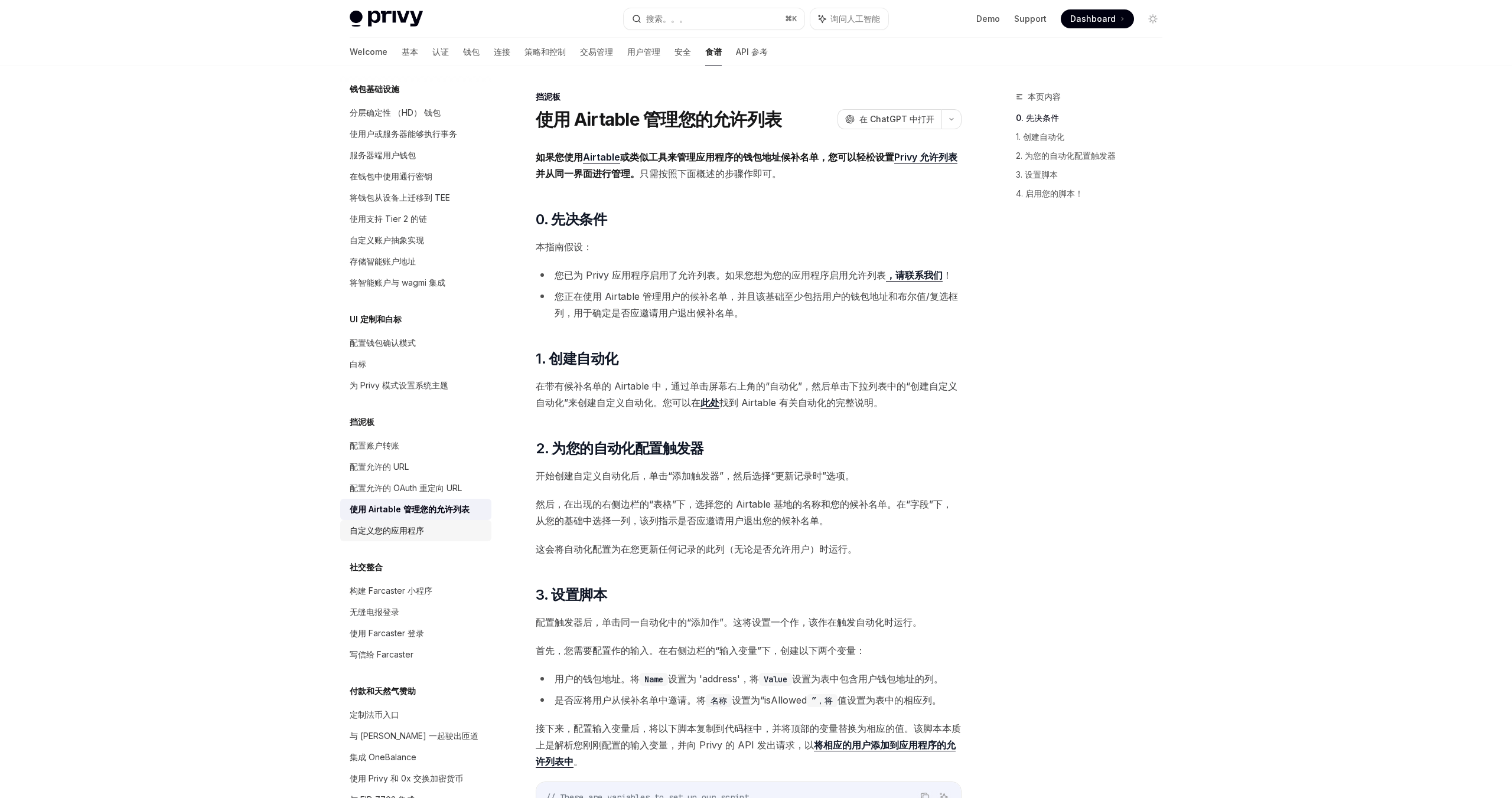
click at [408, 525] on font "自定义您的应用程序" at bounding box center [387, 531] width 75 height 10
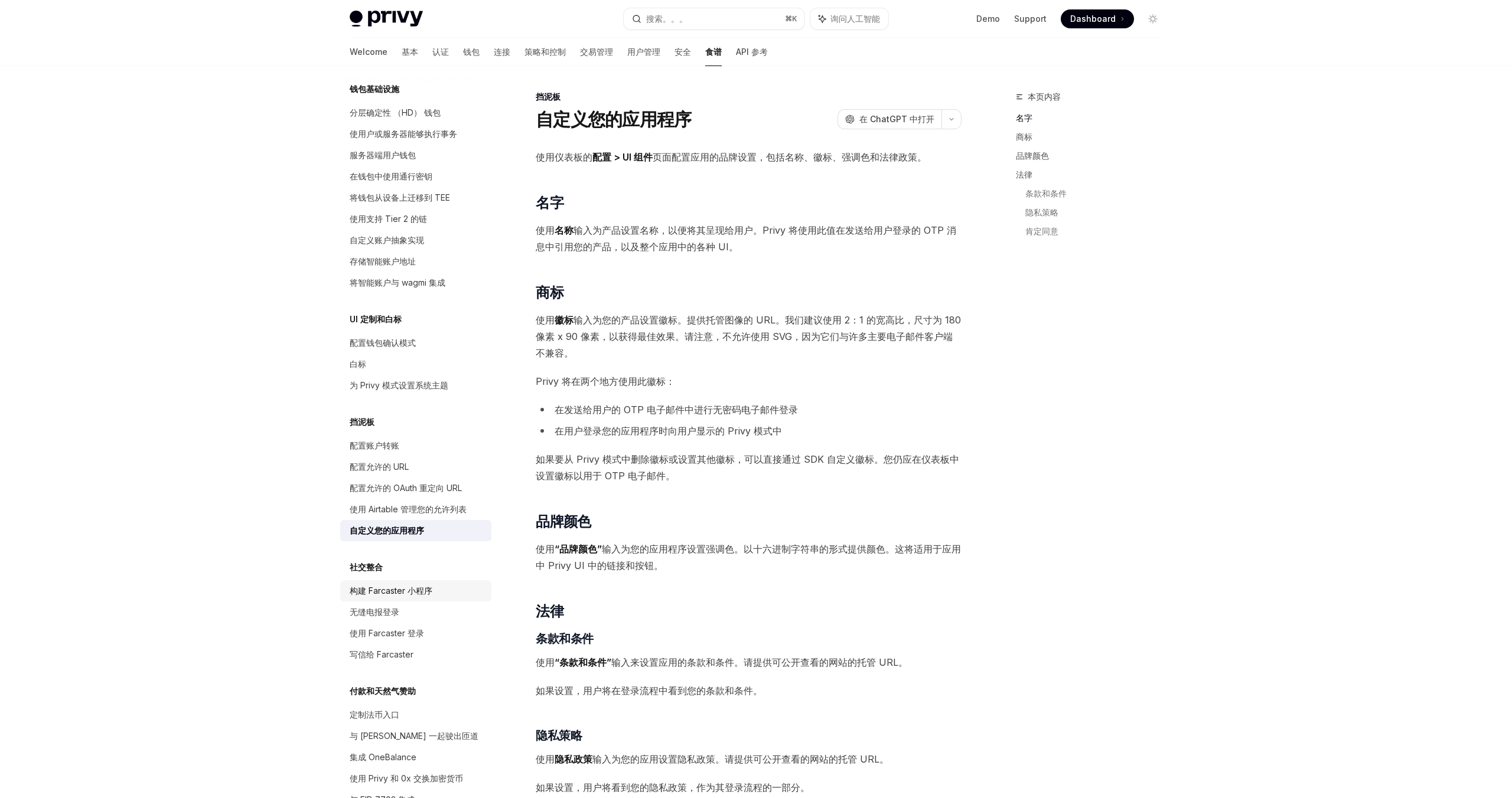
click at [408, 586] on font "构建 Farcaster 小程序" at bounding box center [391, 591] width 83 height 10
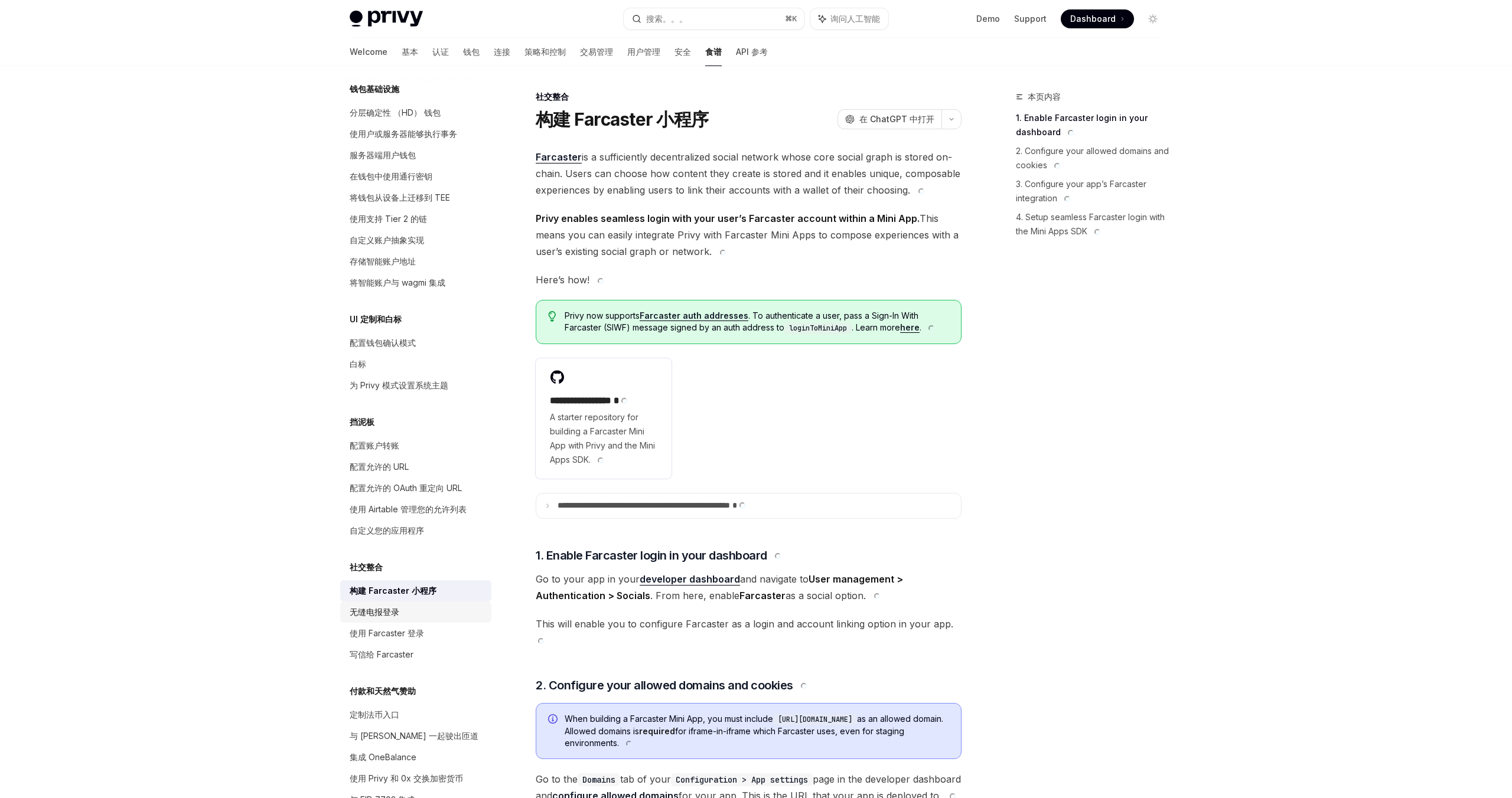
click at [403, 605] on div "无缝电报登录" at bounding box center [417, 612] width 135 height 14
type textarea "*"
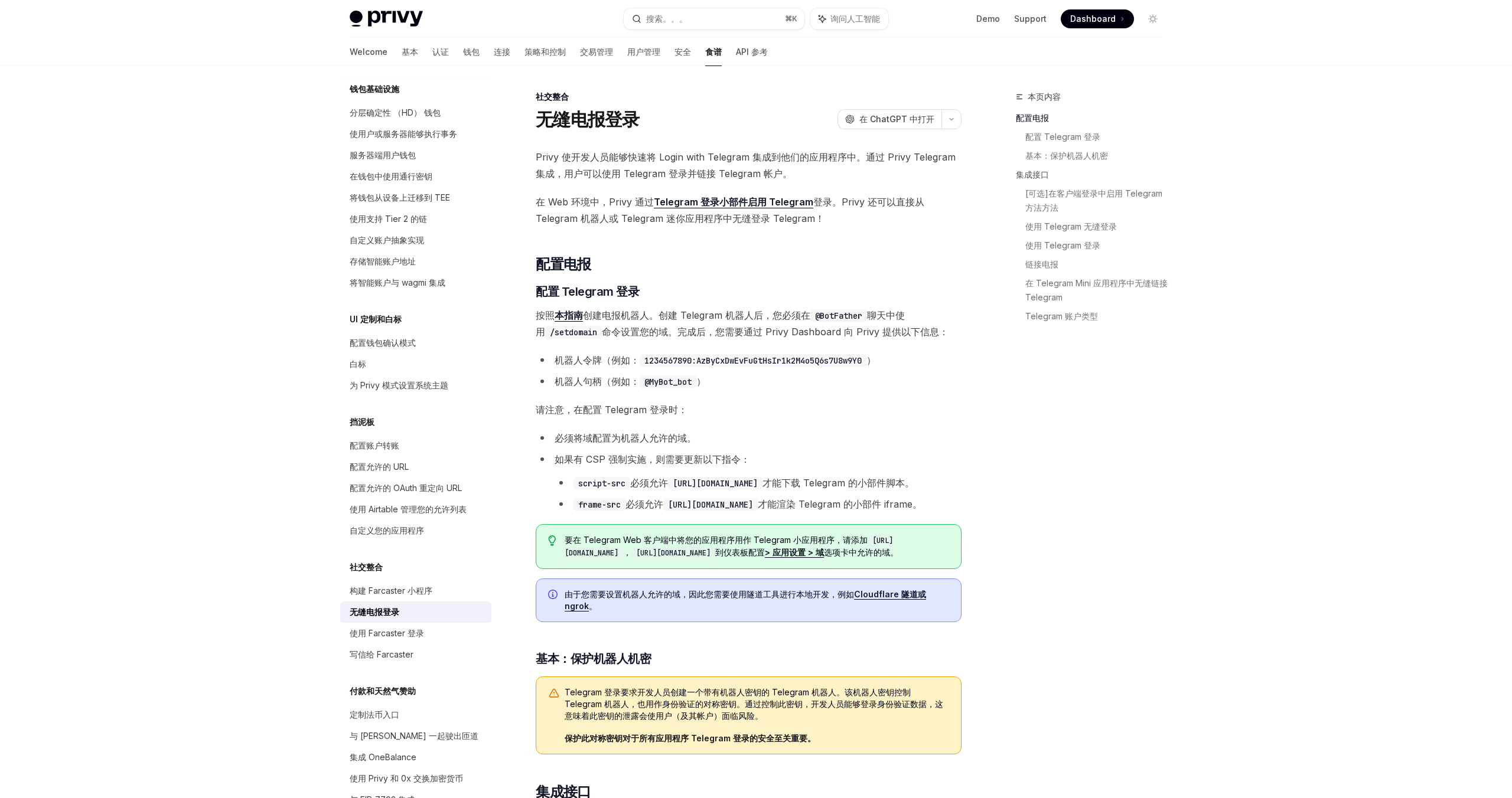
scroll to position [274, 0]
click at [790, 375] on li "机器人句柄（例如： @MyBot_bot ）" at bounding box center [748, 381] width 426 height 16
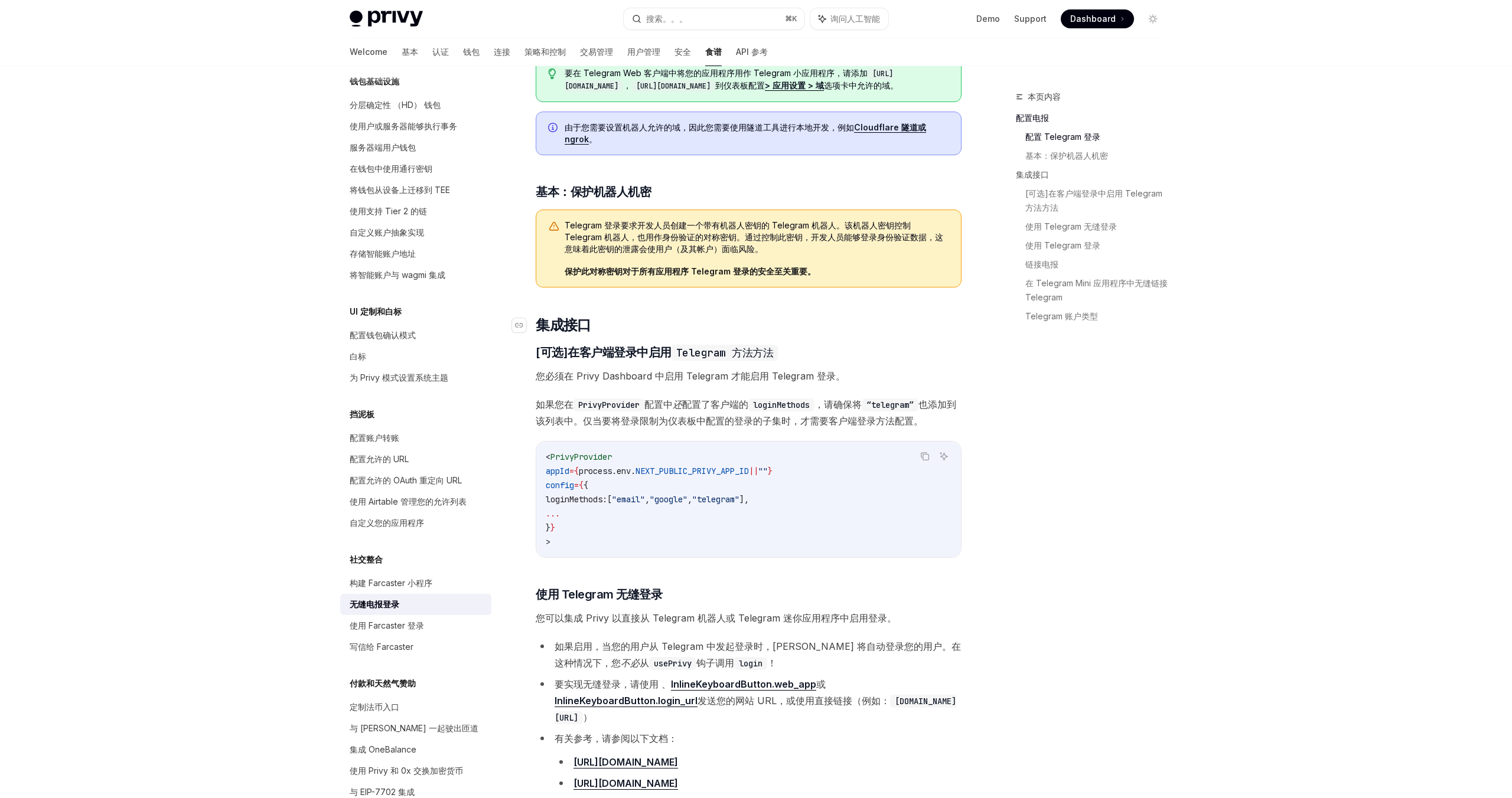
scroll to position [575, 0]
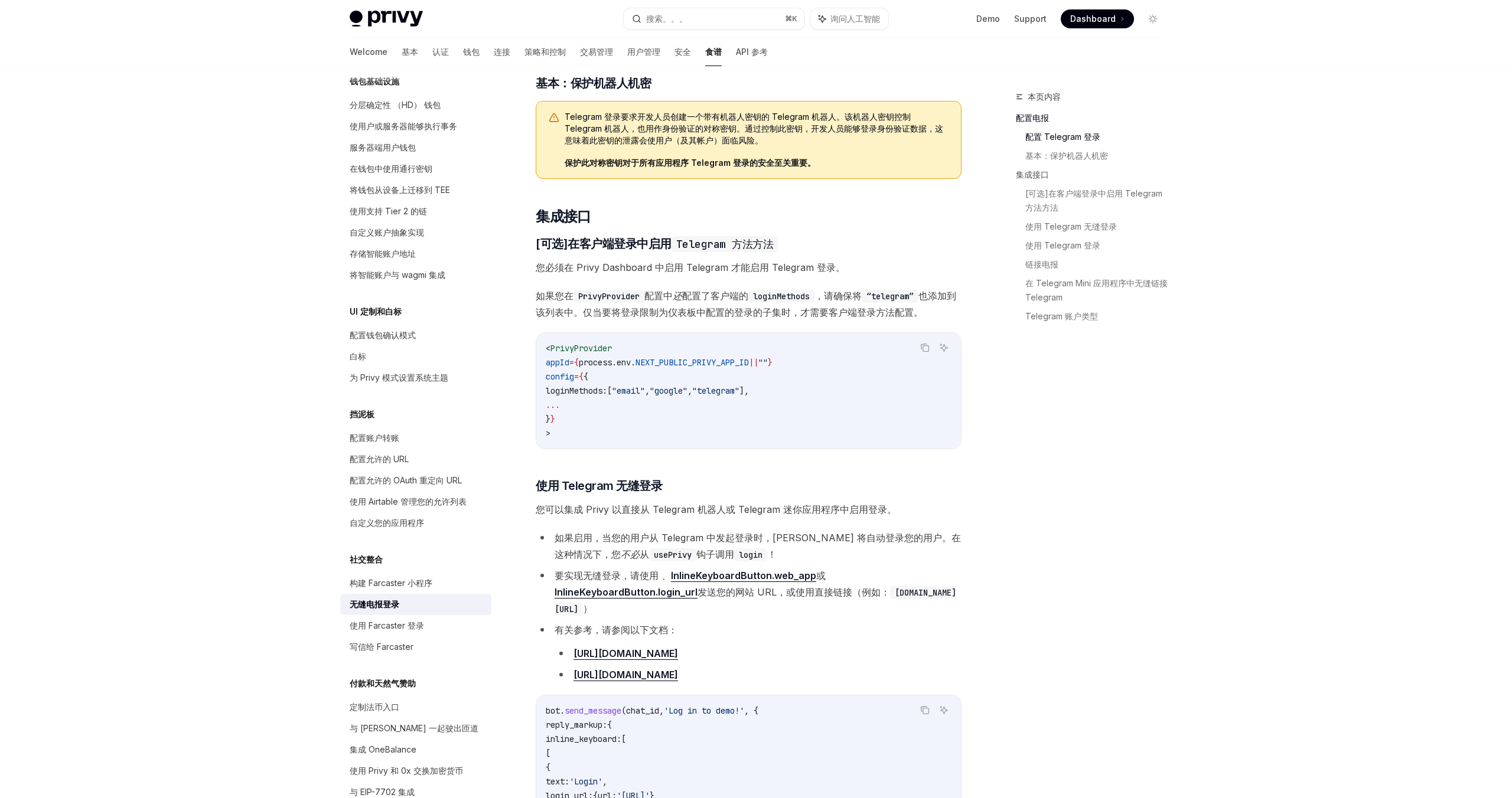
click at [778, 515] on font "您可以集成 Privy 以直接从 Telegram 机器人或 Telegram 迷你应用程序中启用登录。" at bounding box center [716, 509] width 361 height 12
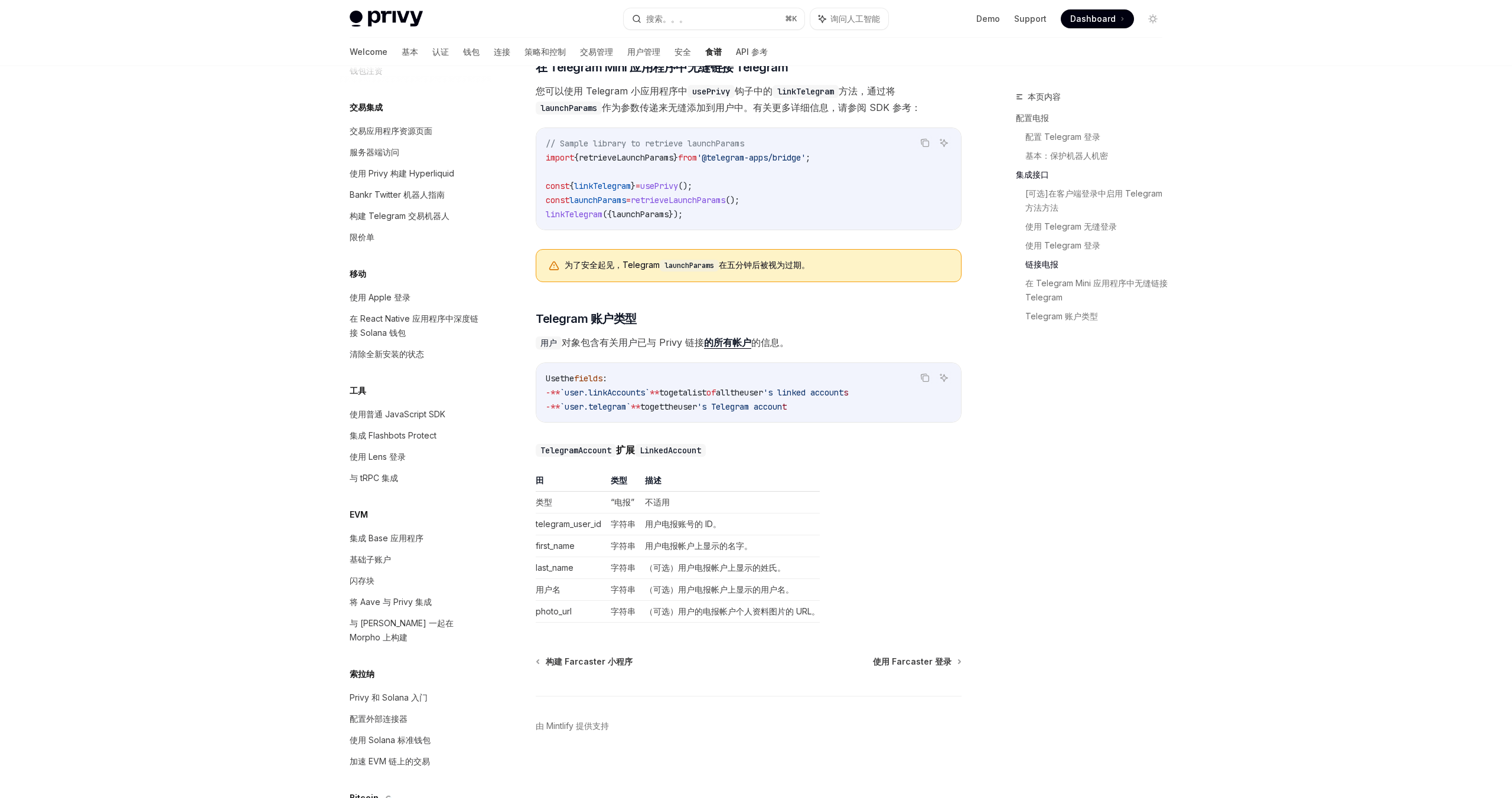
scroll to position [1134, 0]
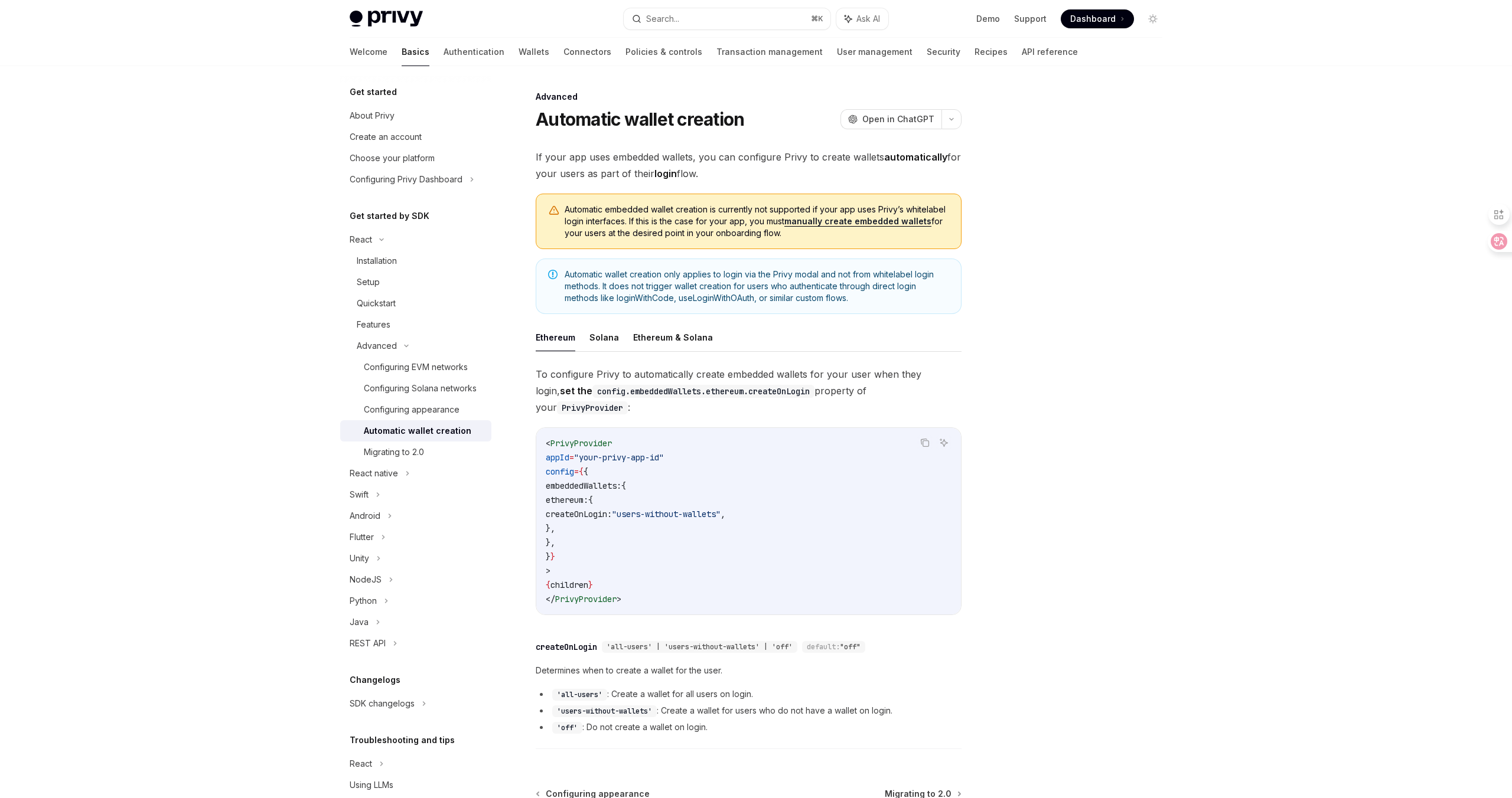
click at [781, 457] on code "< PrivyProvider appId = "your-privy-app-id" config = { { embeddedWallets: { eth…" at bounding box center [748, 521] width 406 height 170
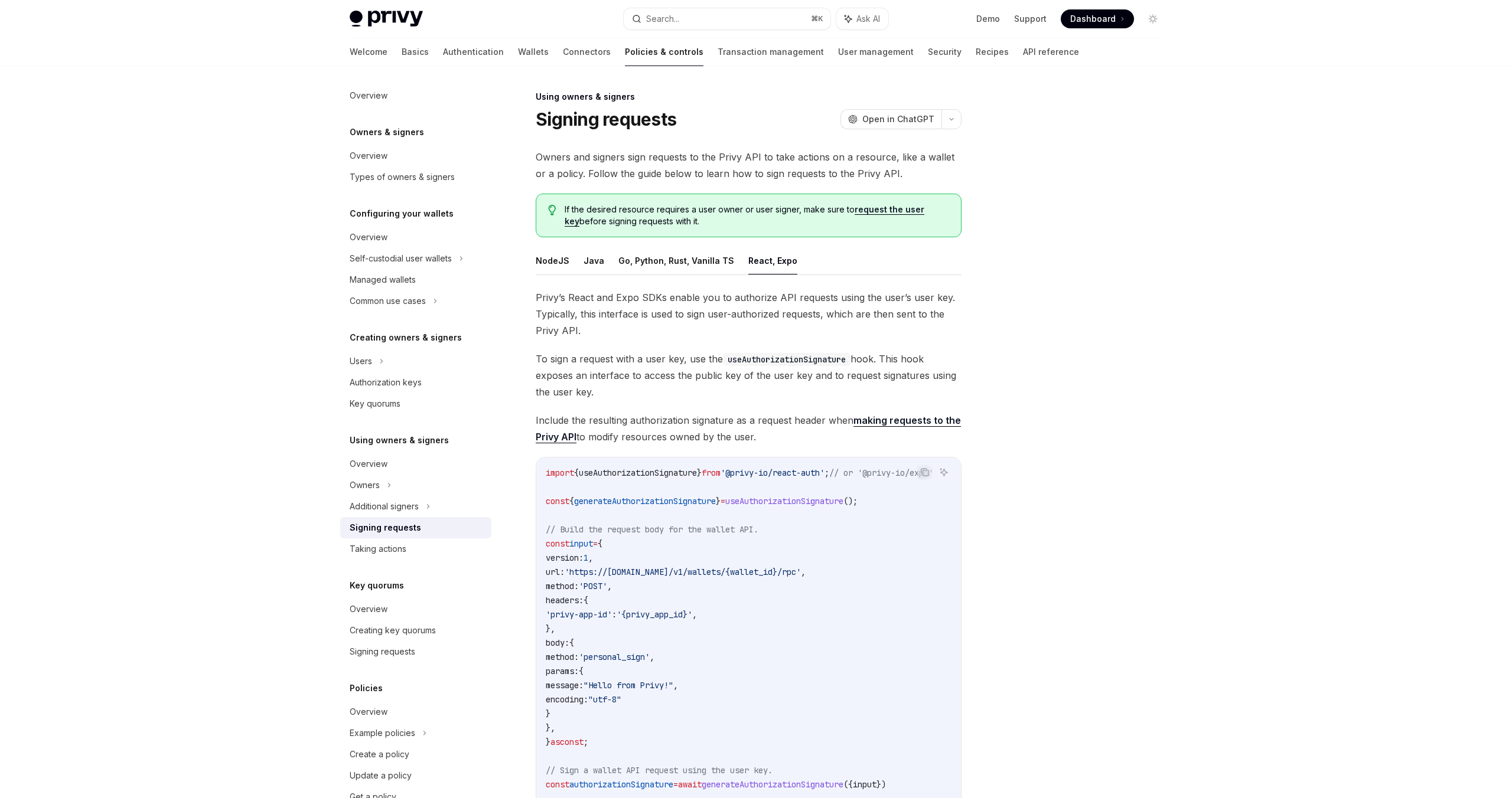
click at [804, 364] on code "useAuthorizationSignature" at bounding box center [787, 359] width 128 height 13
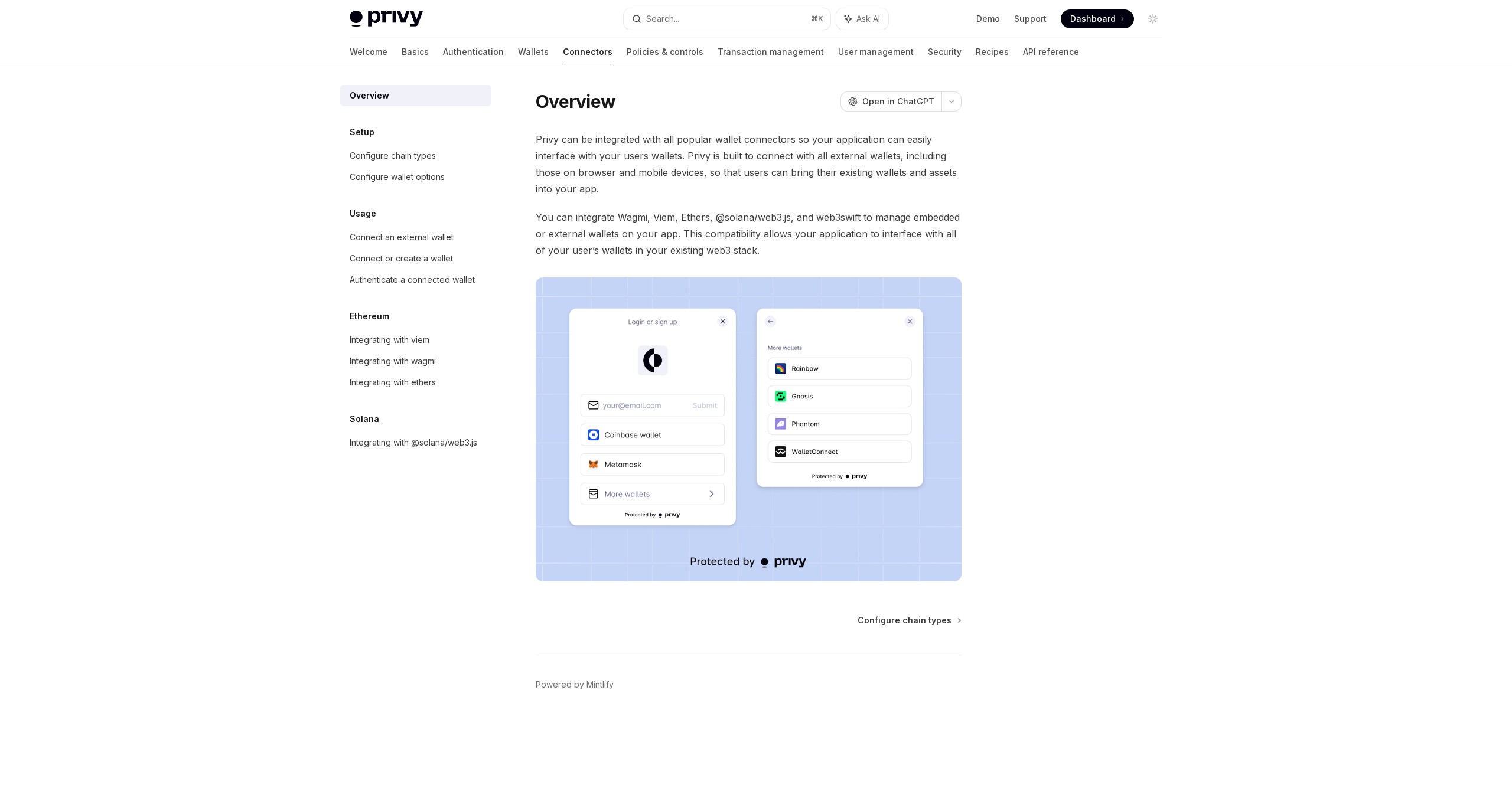
click at [987, 200] on div "Overview OpenAI Open in ChatGPT OpenAI Open in ChatGPT Privy can be integrated …" at bounding box center [756, 432] width 831 height 732
click at [426, 155] on div "Configure chain types" at bounding box center [393, 156] width 86 height 14
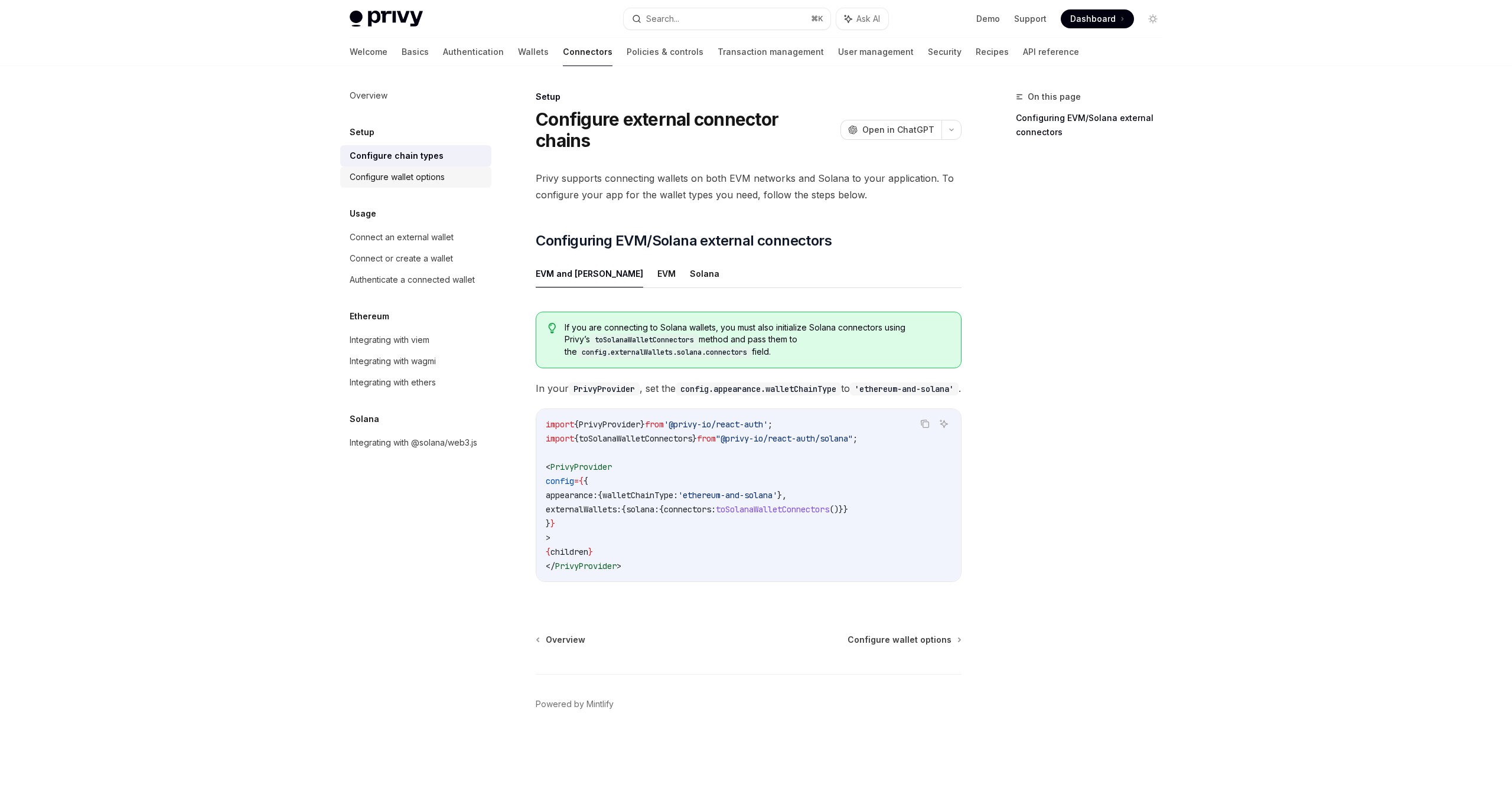
click at [426, 174] on div "Configure wallet options" at bounding box center [397, 177] width 95 height 14
type textarea "*"
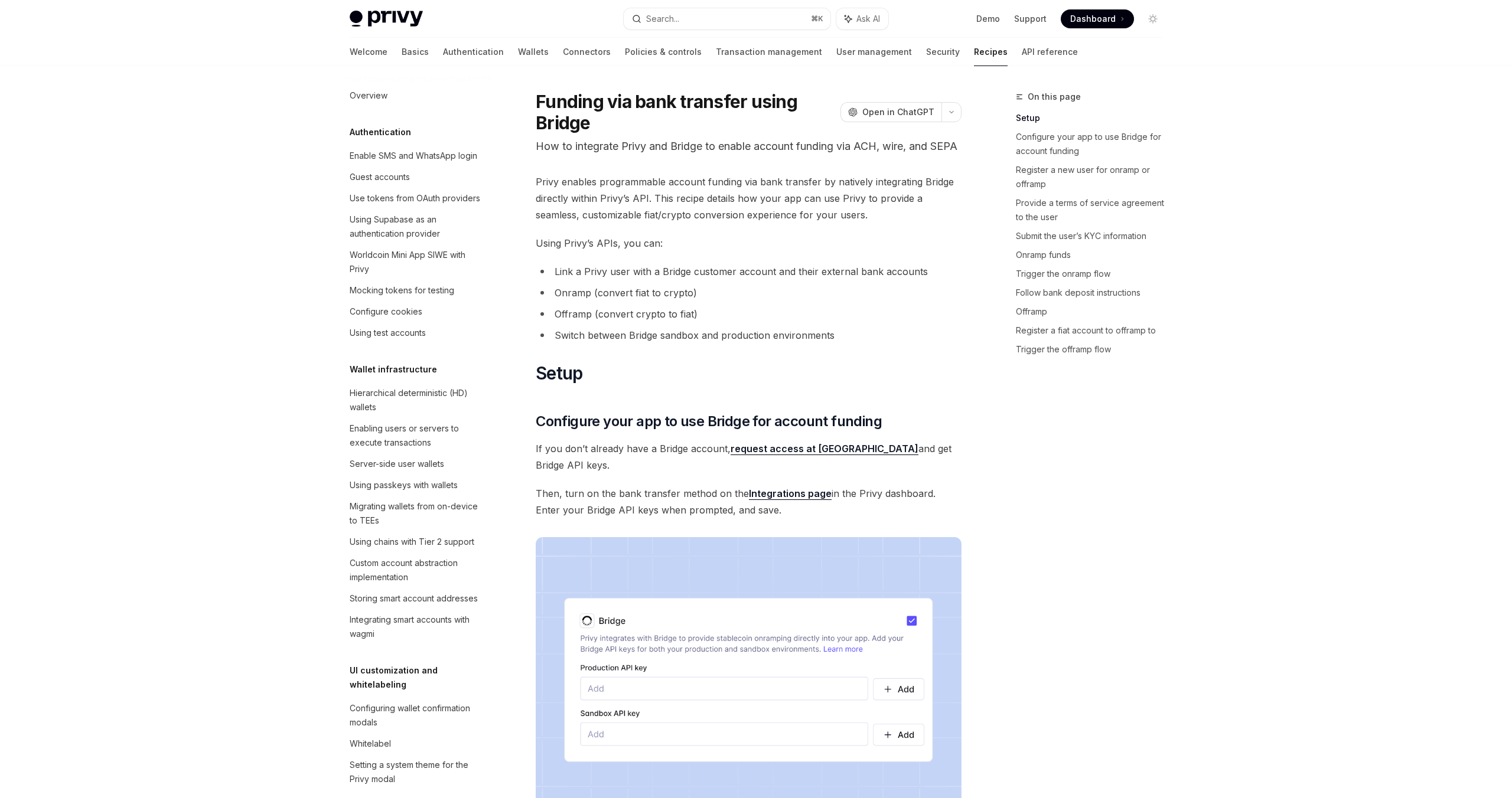
click at [812, 252] on span "Using Privy’s APIs, you can:" at bounding box center [748, 243] width 426 height 16
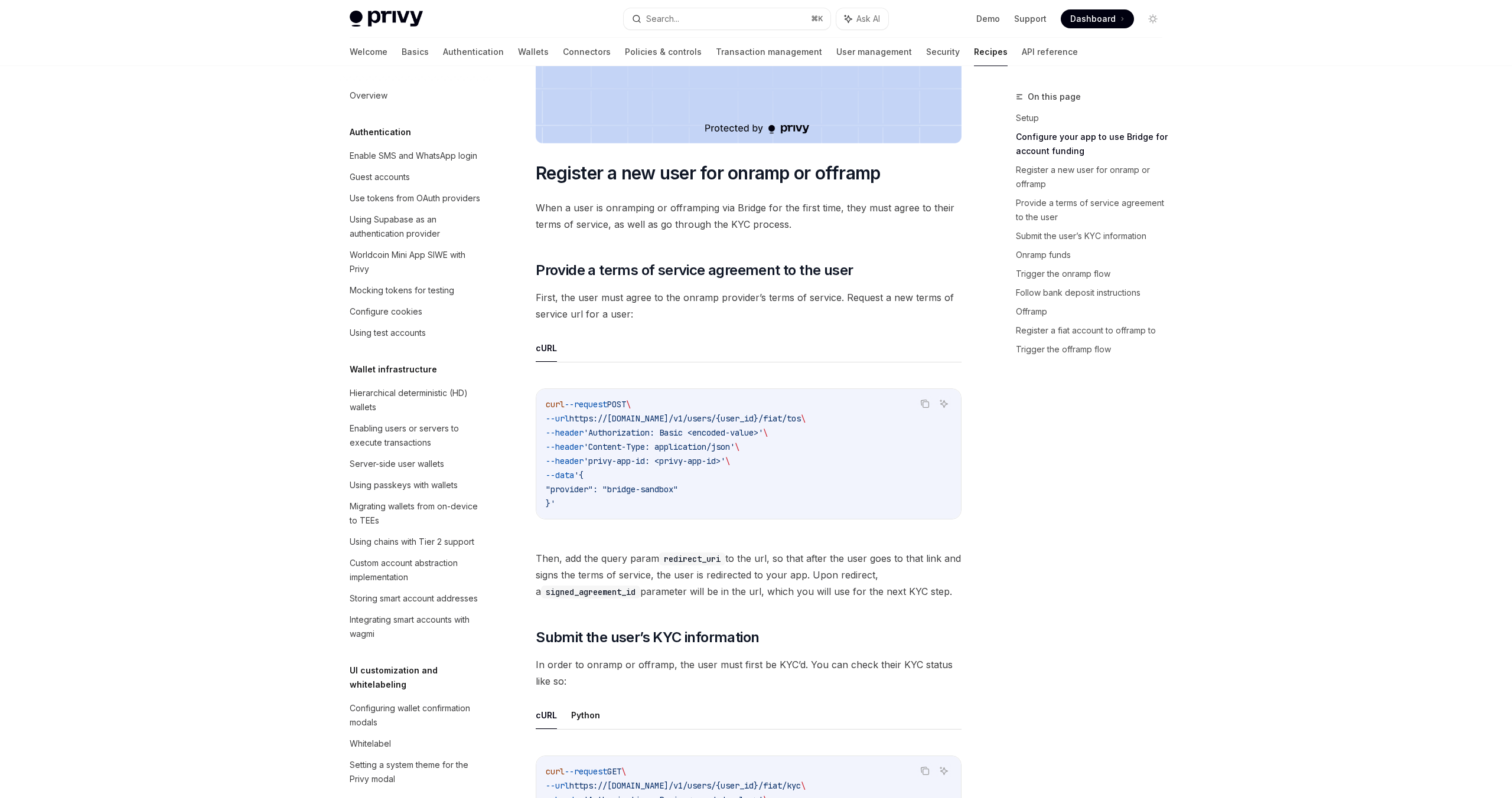
scroll to position [1466, 0]
